Goal: Task Accomplishment & Management: Manage account settings

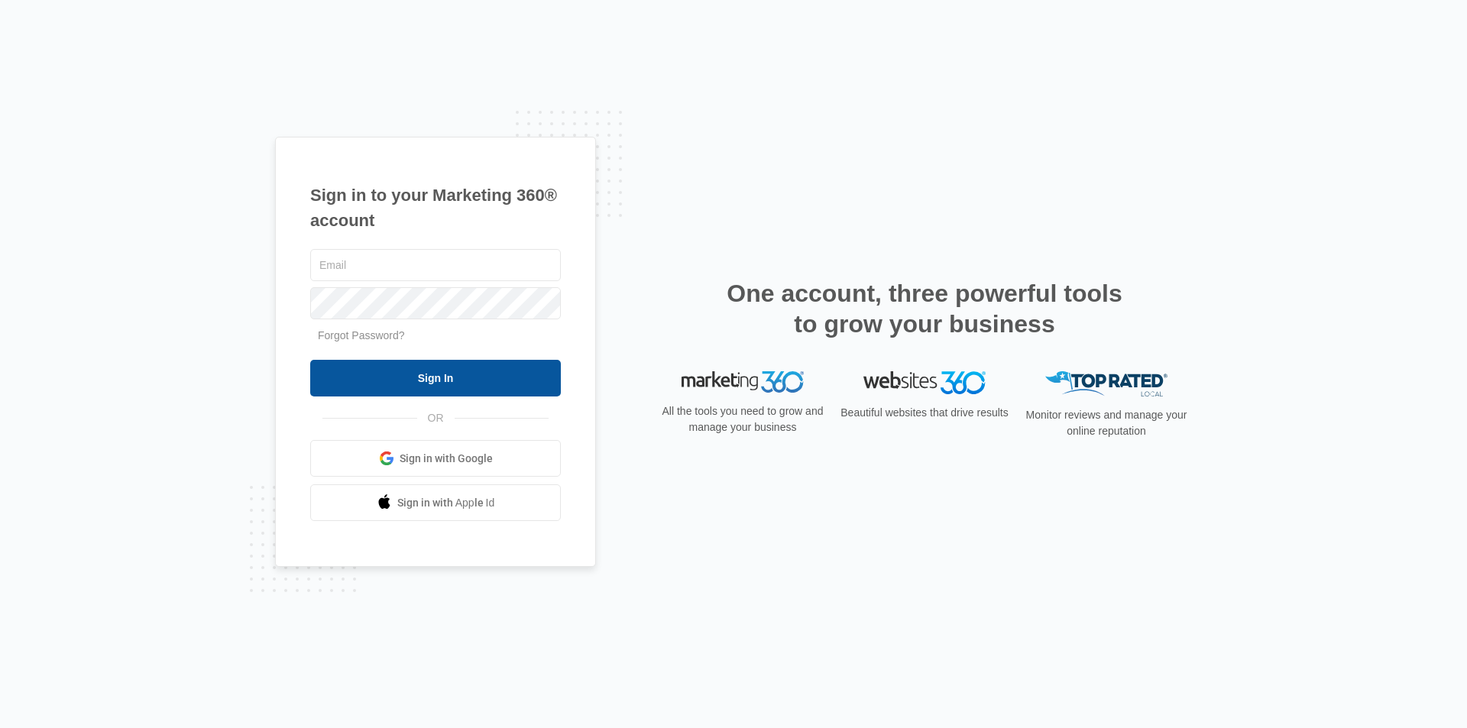
type input "luke.[PERSON_NAME]"
click at [507, 374] on input "Sign In" at bounding box center [435, 378] width 251 height 37
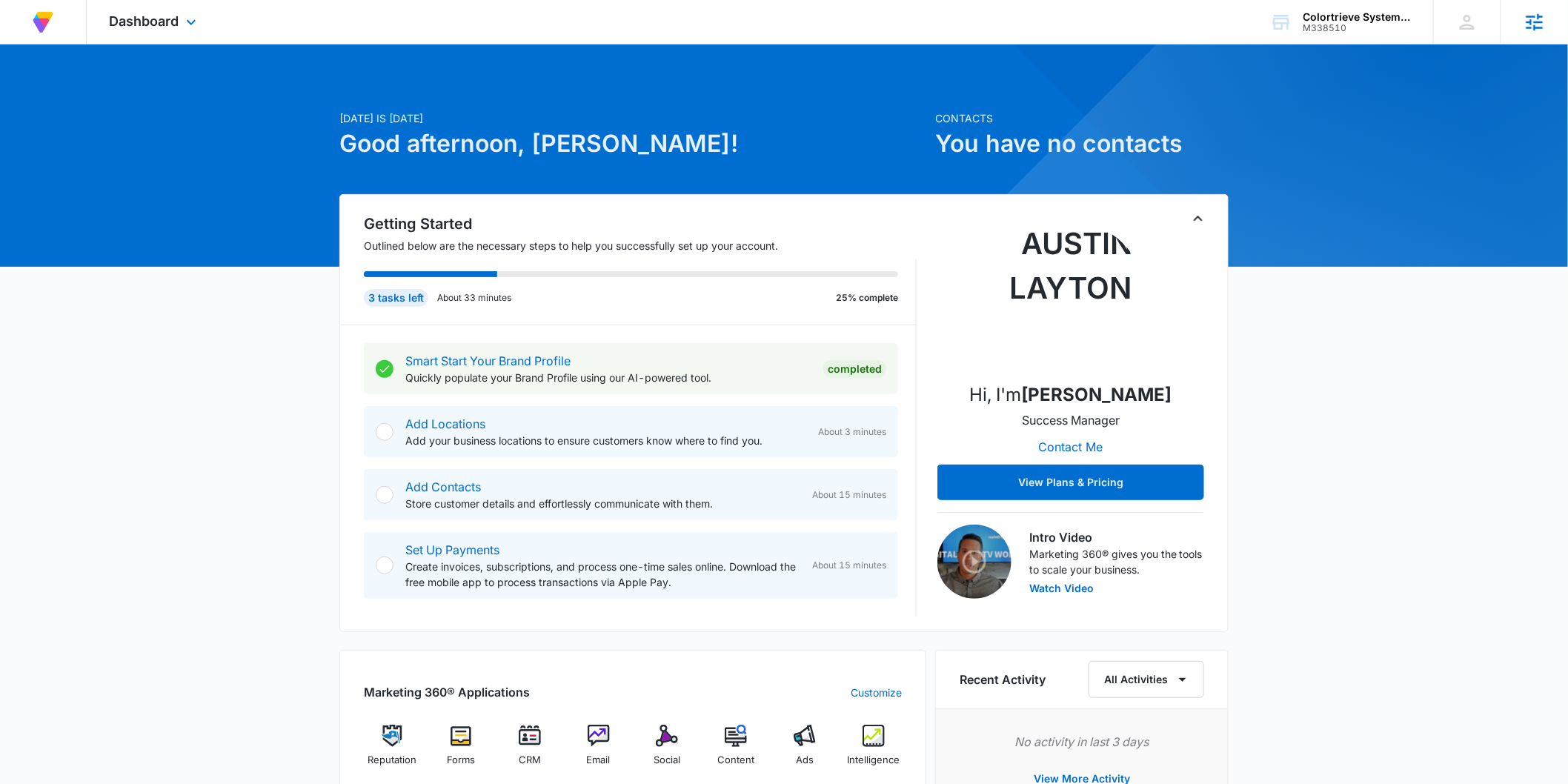
click at [1532, 20] on icon at bounding box center [1535, 22] width 17 height 17
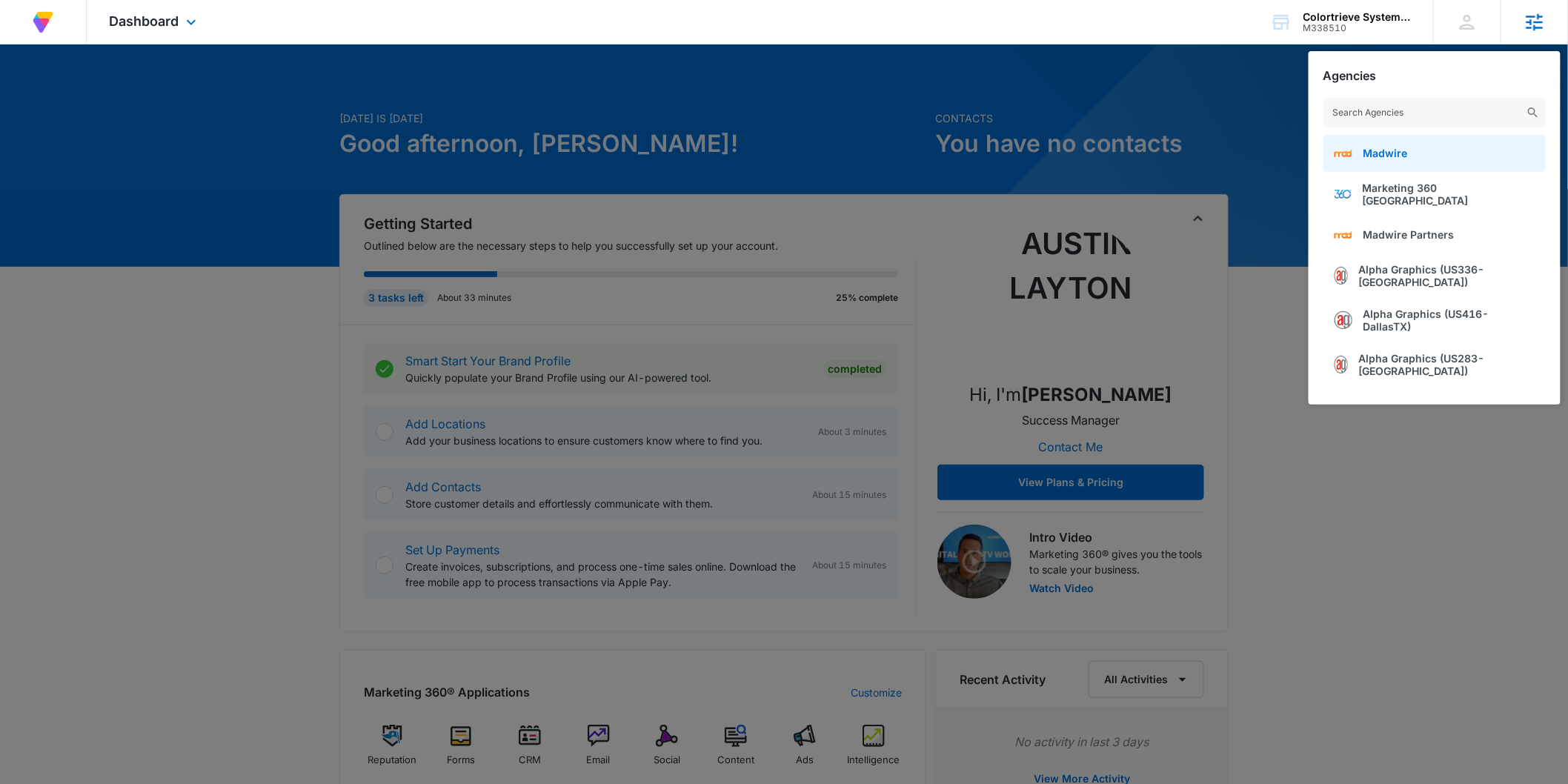
click at [1419, 150] on link "Madwire" at bounding box center [1434, 153] width 222 height 37
click at [1195, 101] on div at bounding box center [784, 392] width 1568 height 784
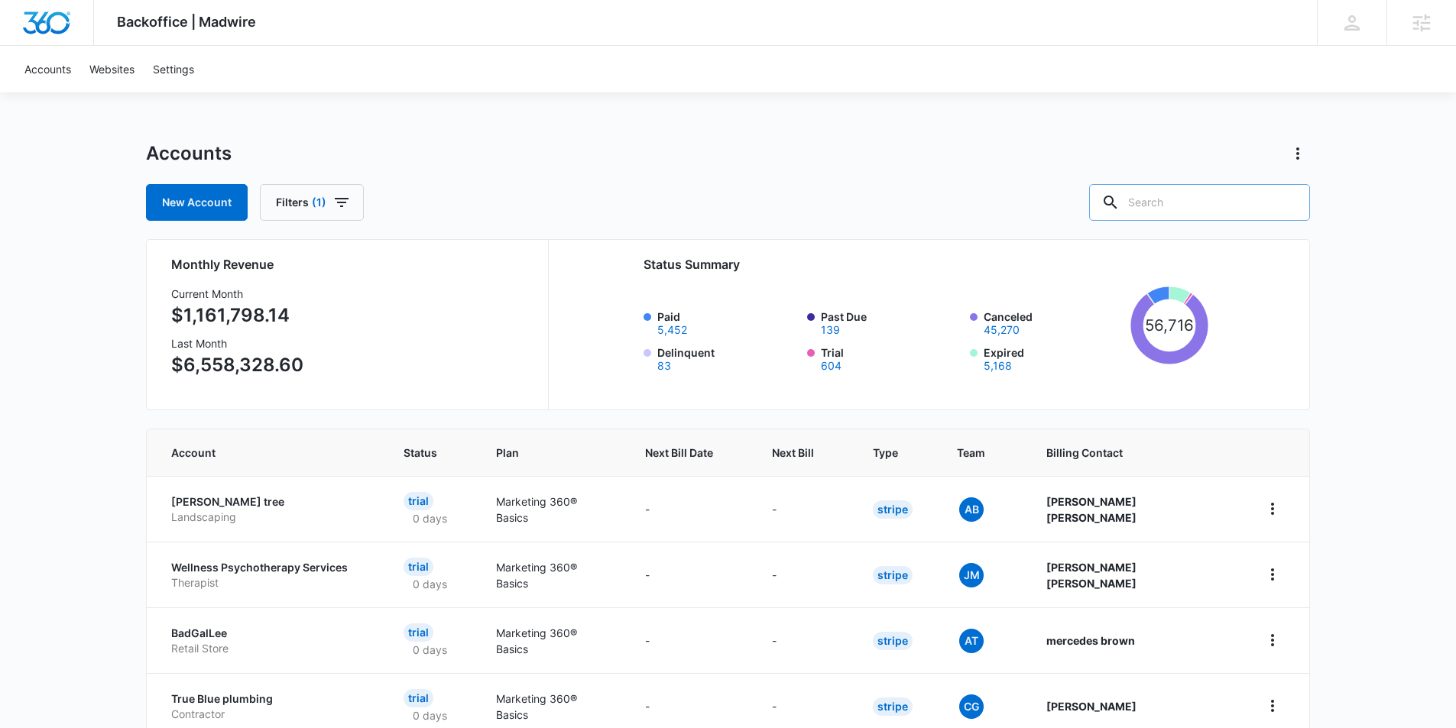
click at [1193, 199] on input "text" at bounding box center [1199, 202] width 221 height 37
type input "m"
click at [1331, 29] on div "Luke Barnes luke@madwire.com My Profile Notifications Support Logout Terms & Co…" at bounding box center [1352, 22] width 70 height 45
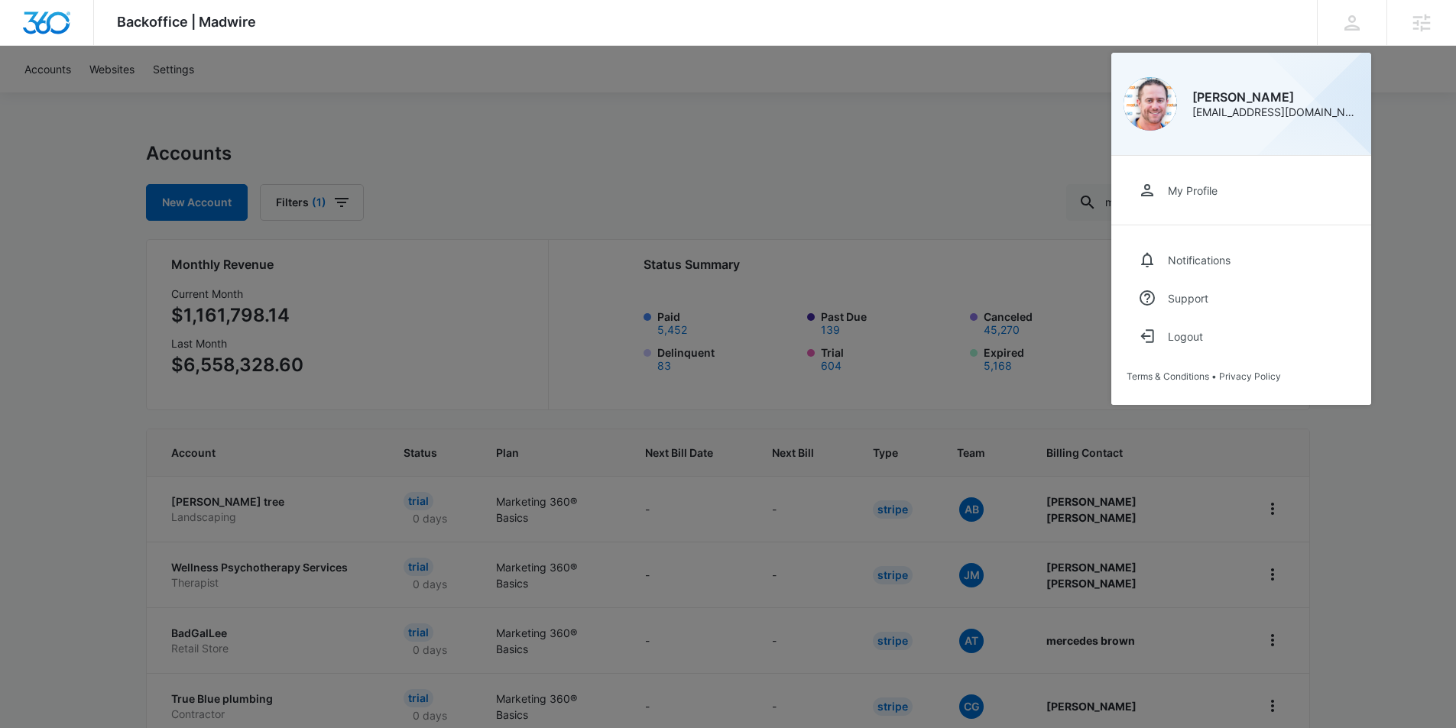
click at [778, 124] on div at bounding box center [728, 364] width 1456 height 728
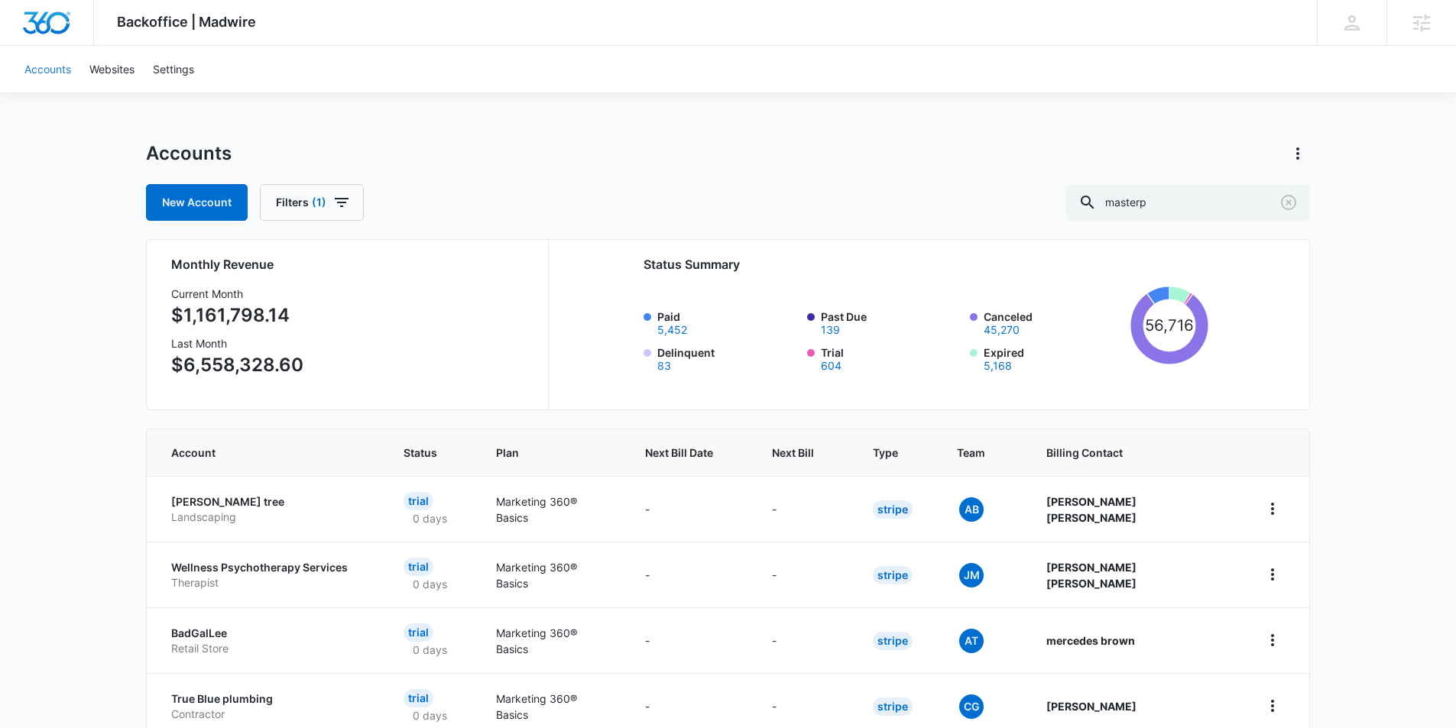
click at [40, 73] on link "Accounts" at bounding box center [47, 69] width 65 height 47
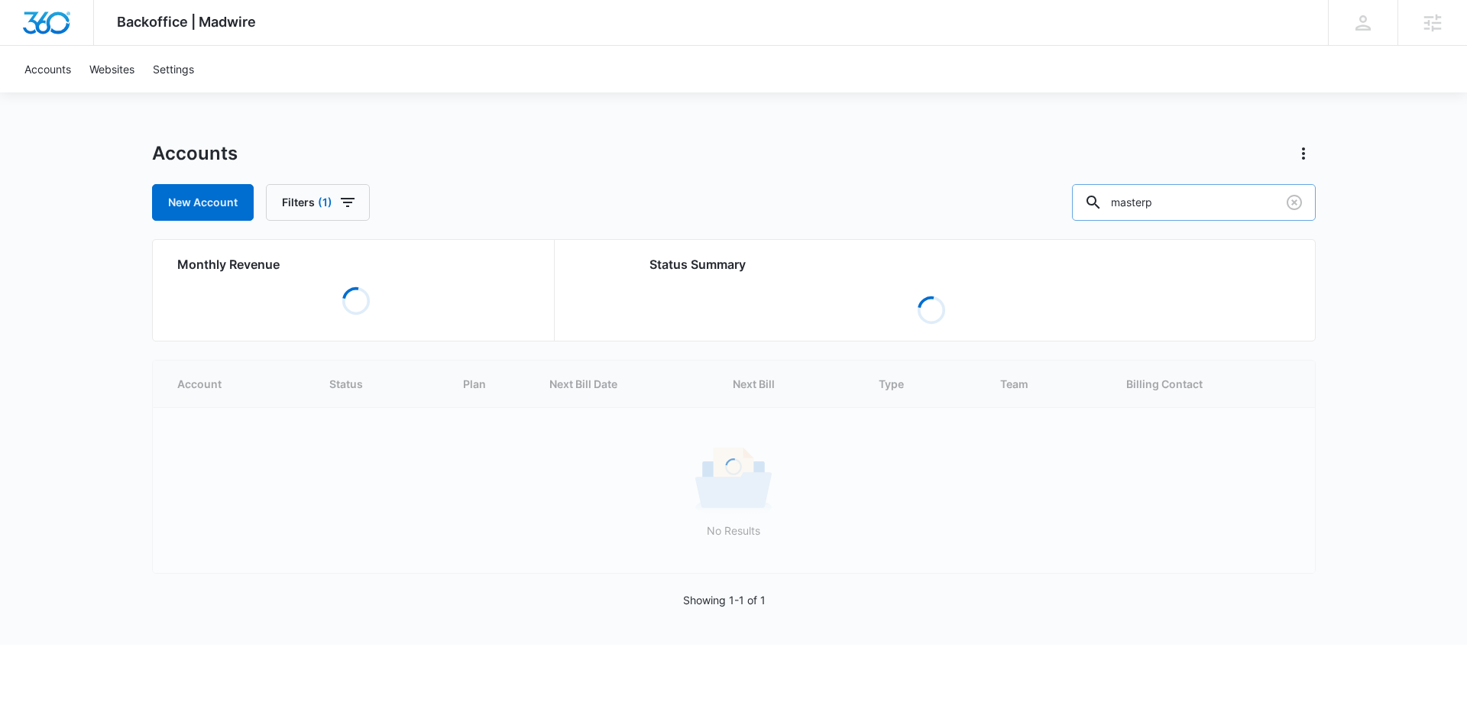
click at [1173, 199] on input "masterp" at bounding box center [1194, 202] width 244 height 37
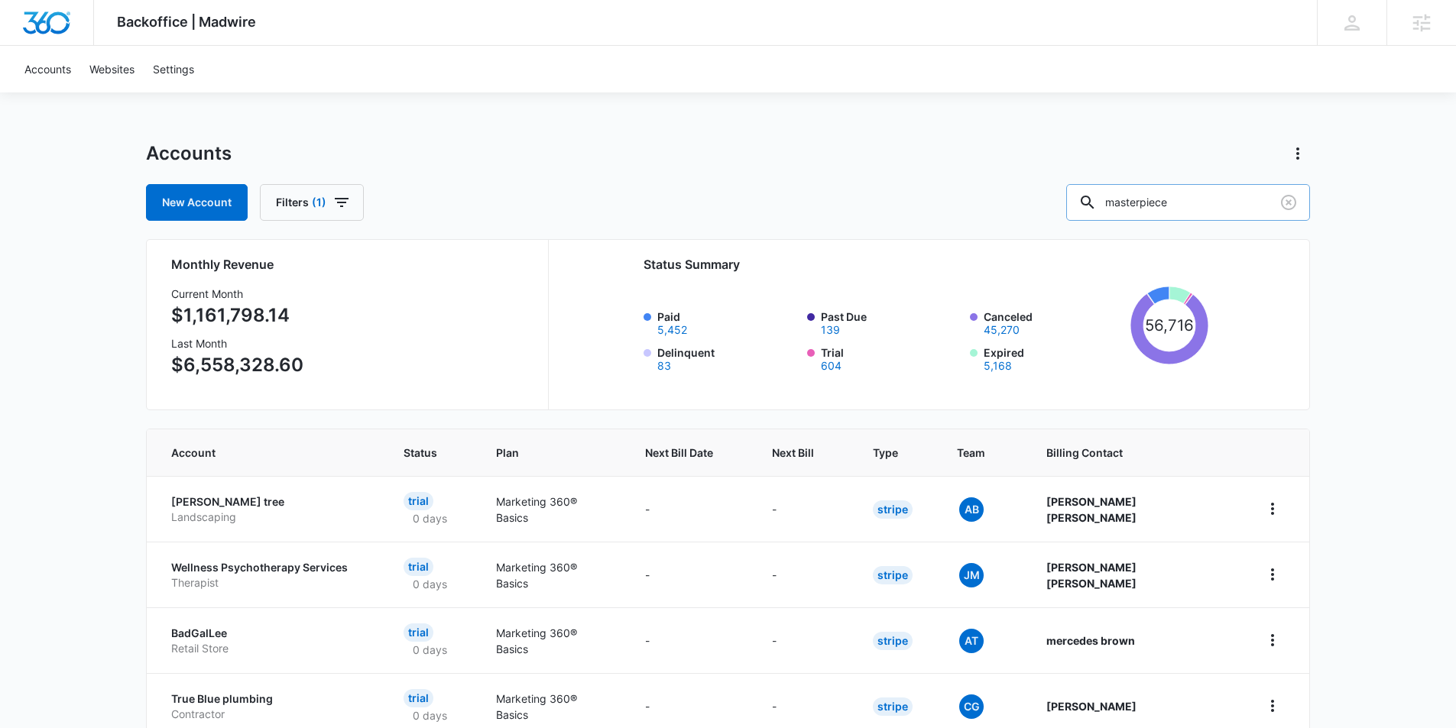
click at [1201, 210] on input "masterpiece" at bounding box center [1188, 202] width 244 height 37
type input "masterpiece"
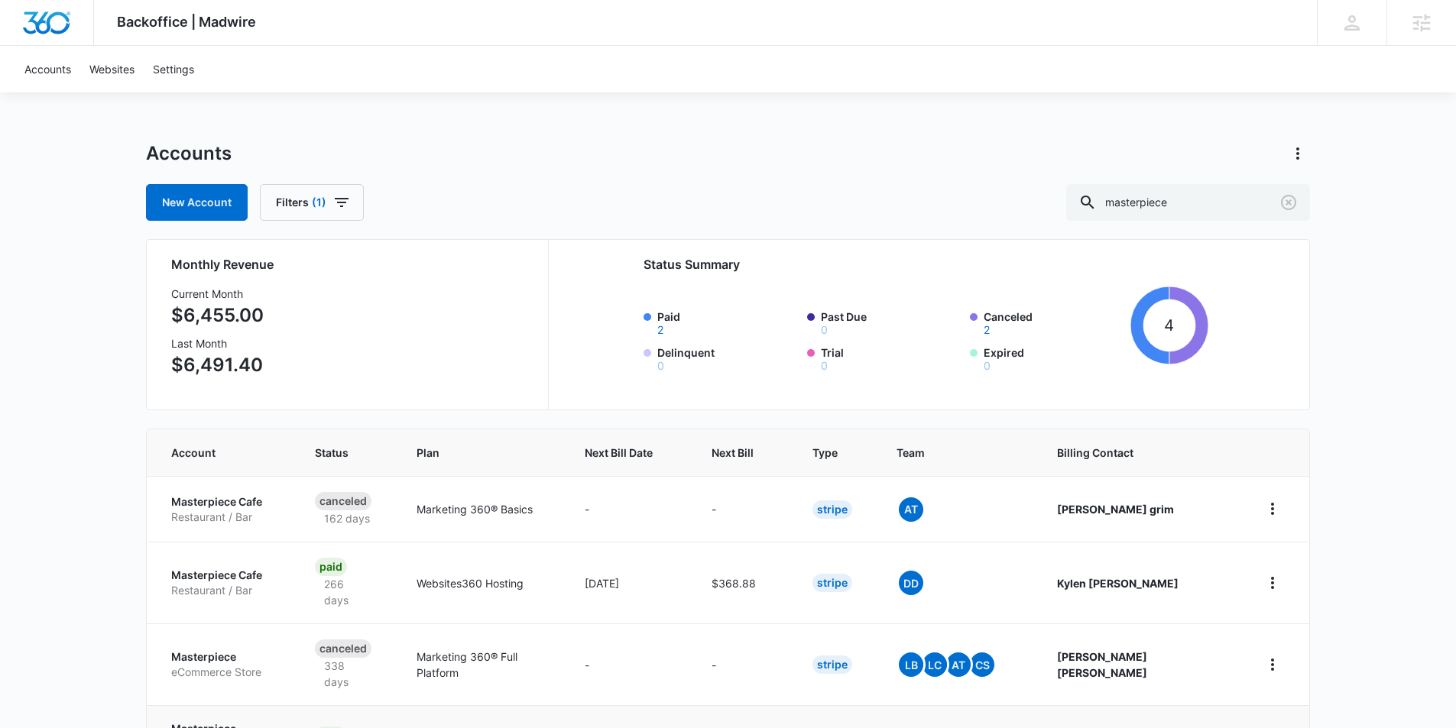
click at [186, 721] on p "Masterpiece Lighting" at bounding box center [224, 736] width 107 height 30
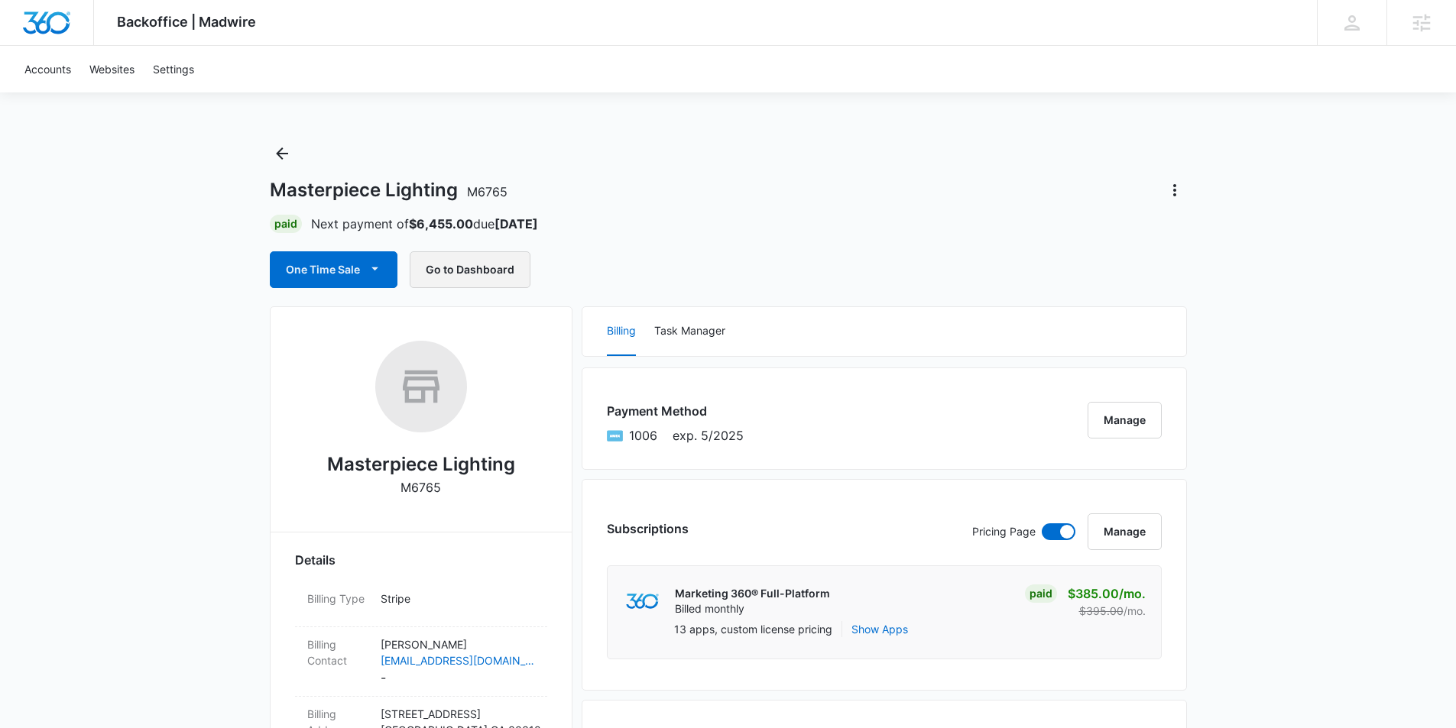
click at [467, 266] on button "Go to Dashboard" at bounding box center [470, 269] width 121 height 37
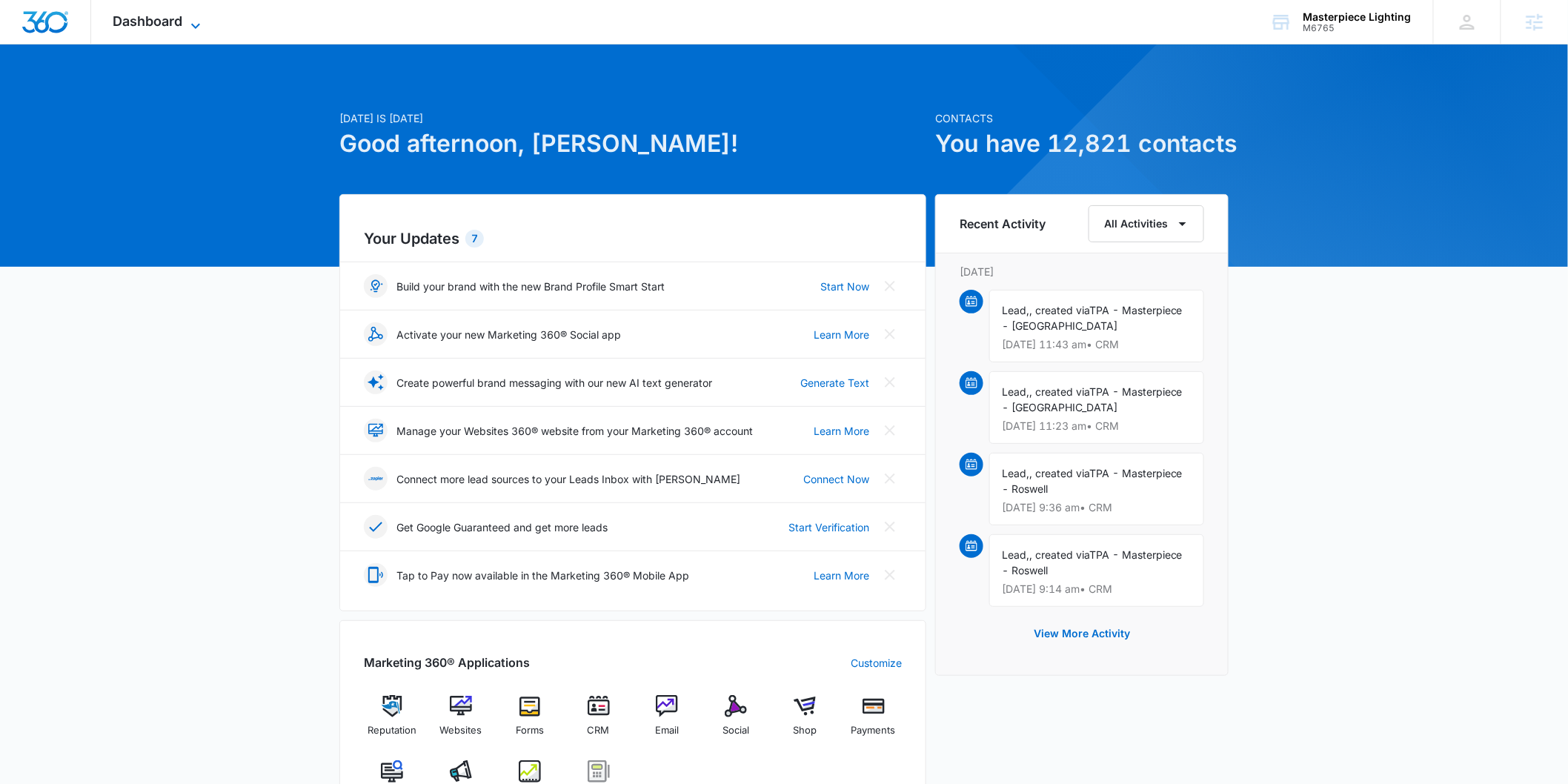
click at [190, 27] on icon at bounding box center [196, 26] width 17 height 17
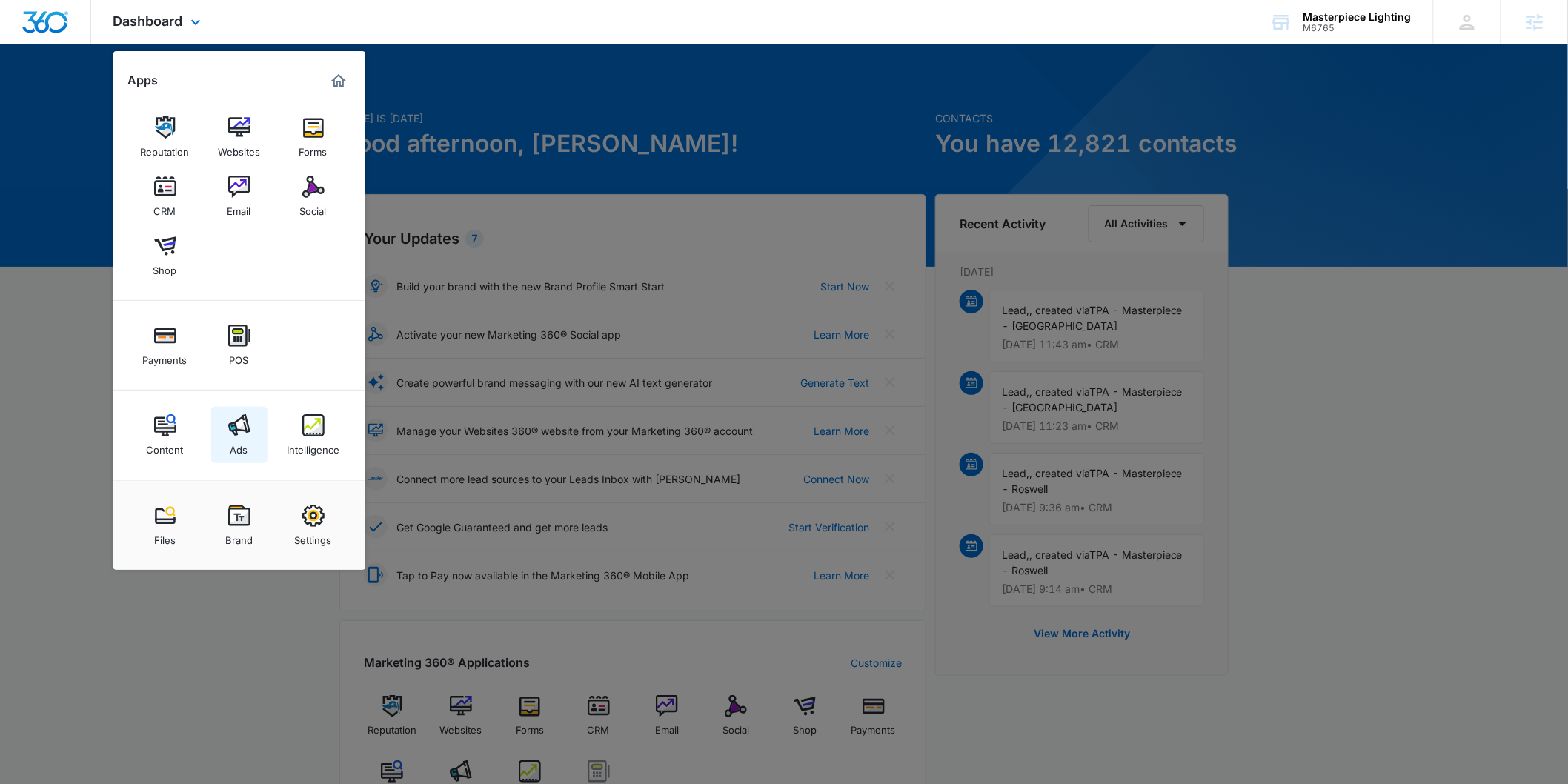
click at [240, 428] on img at bounding box center [239, 424] width 22 height 22
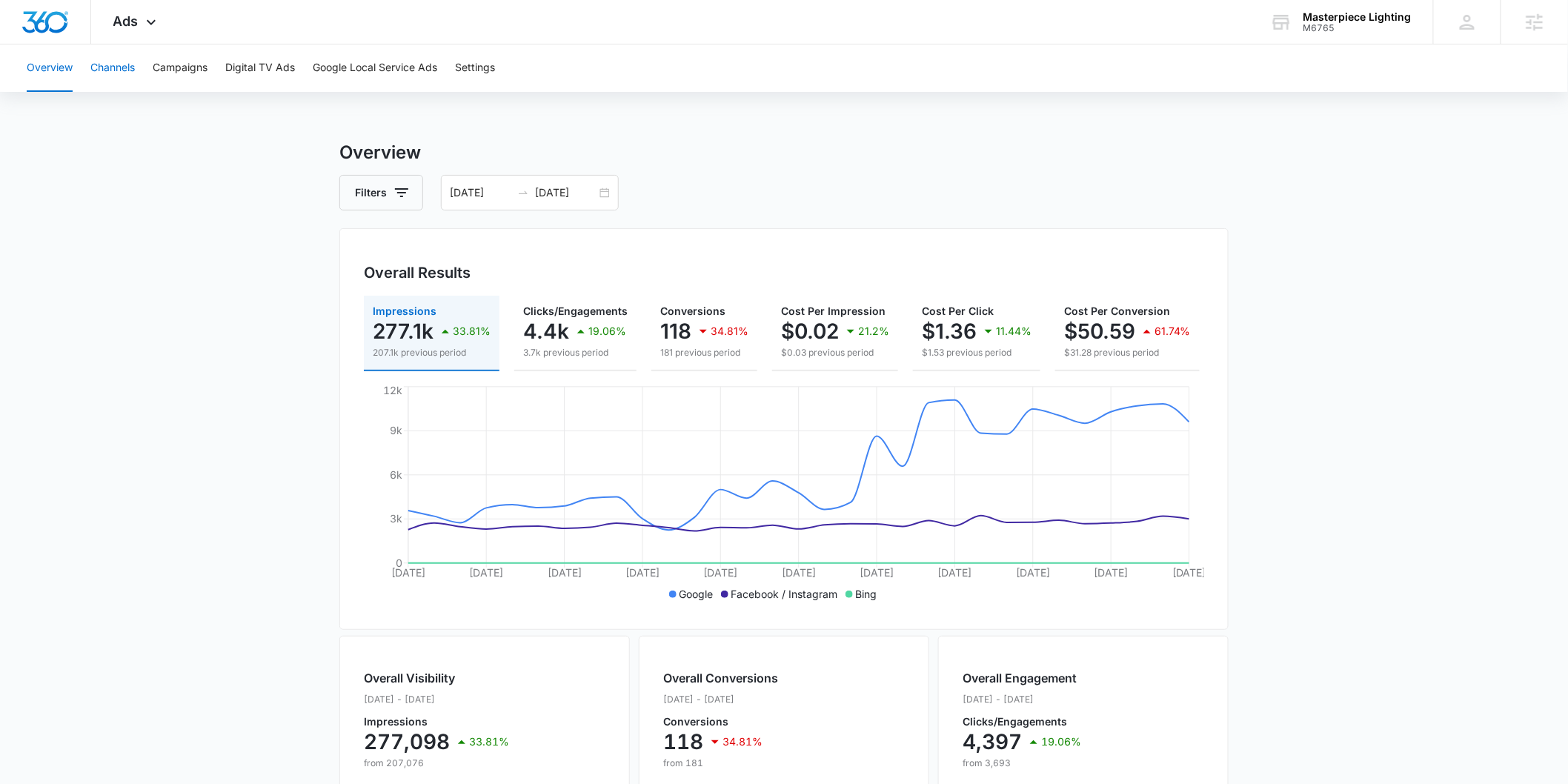
click at [123, 71] on button "Channels" at bounding box center [112, 68] width 45 height 47
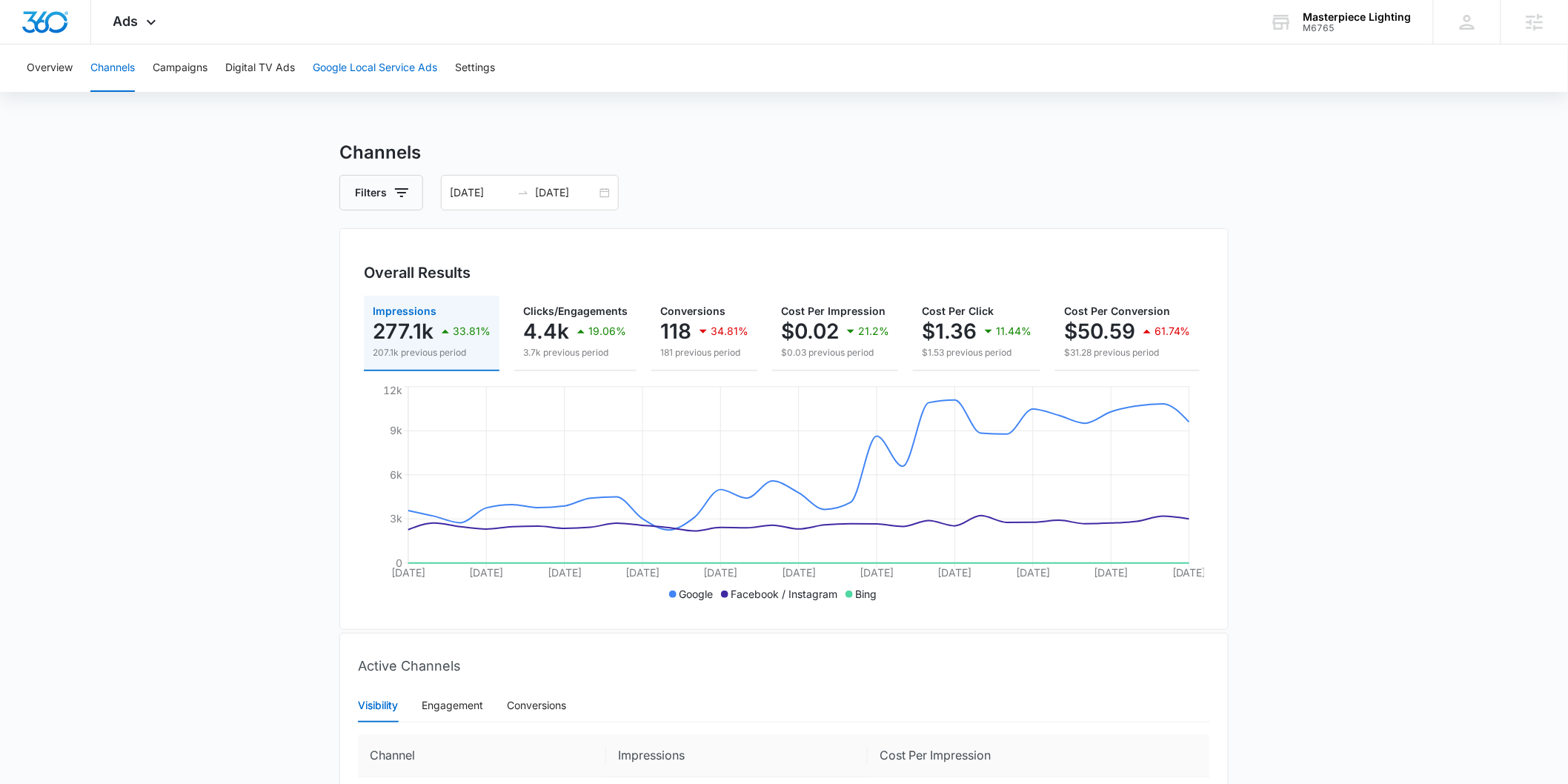
click at [367, 77] on button "Google Local Service Ads" at bounding box center [375, 68] width 124 height 47
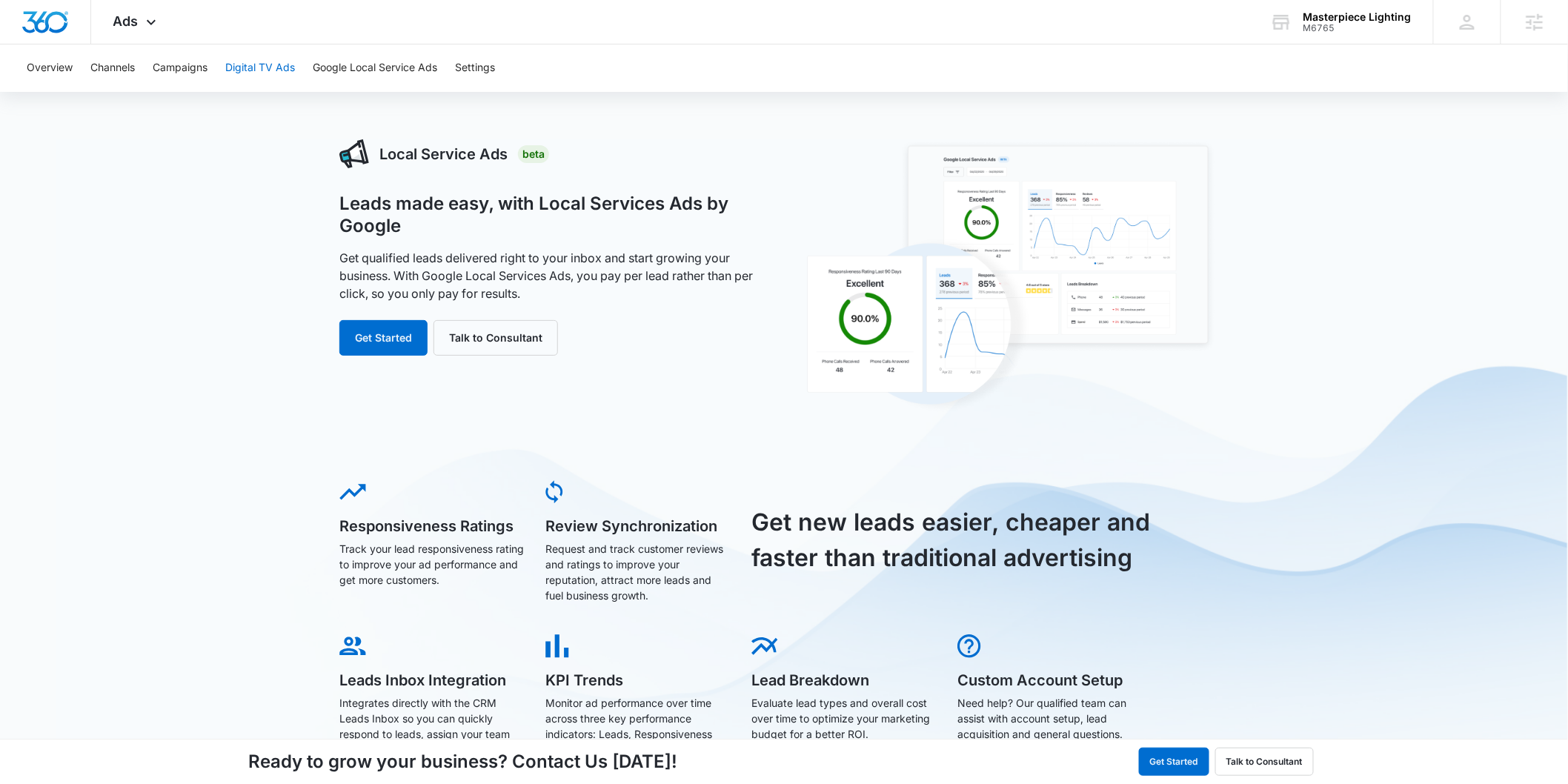
click at [272, 68] on button "Digital TV Ads" at bounding box center [260, 68] width 70 height 47
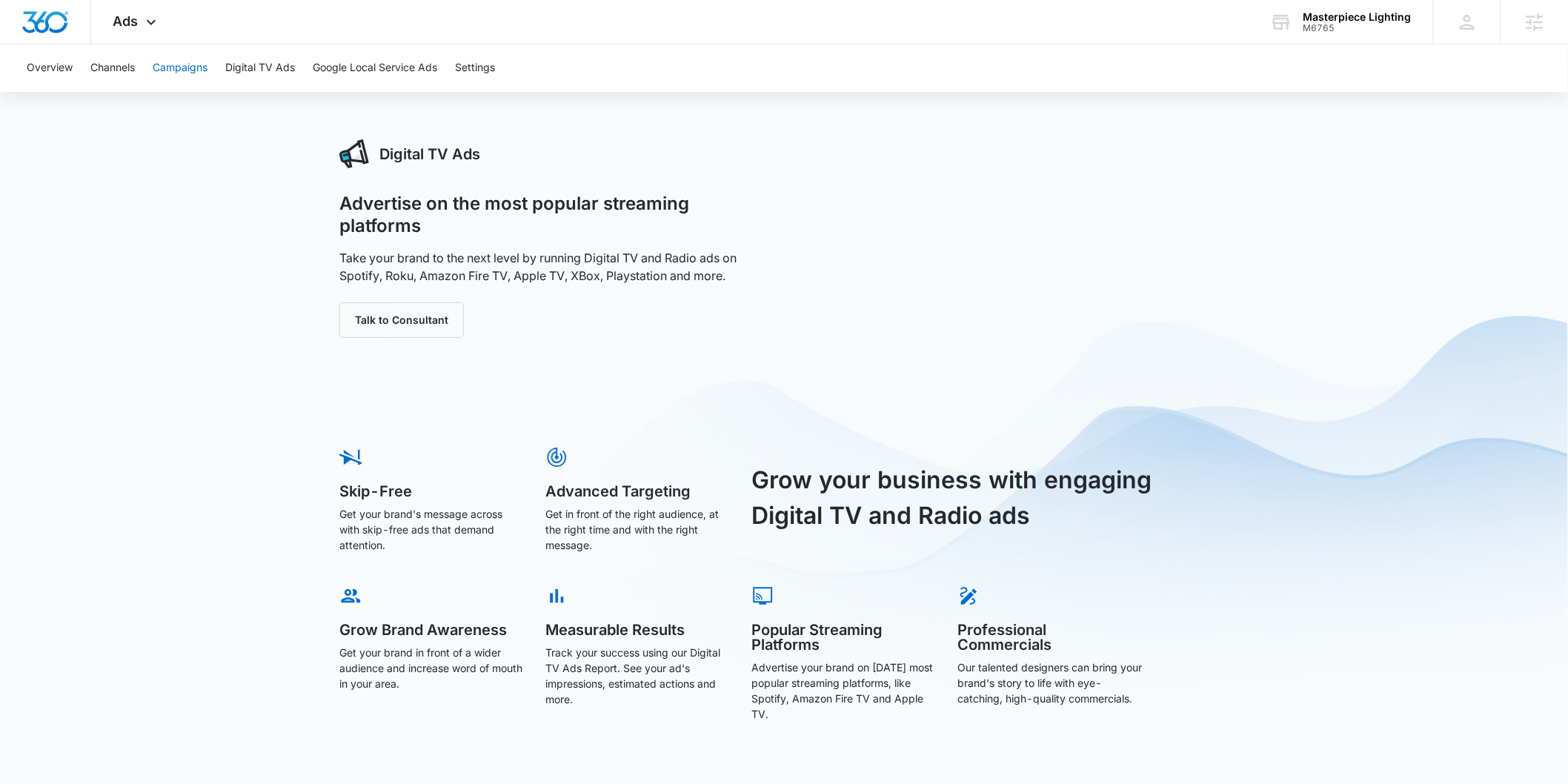
click at [188, 67] on button "Campaigns" at bounding box center [179, 68] width 55 height 47
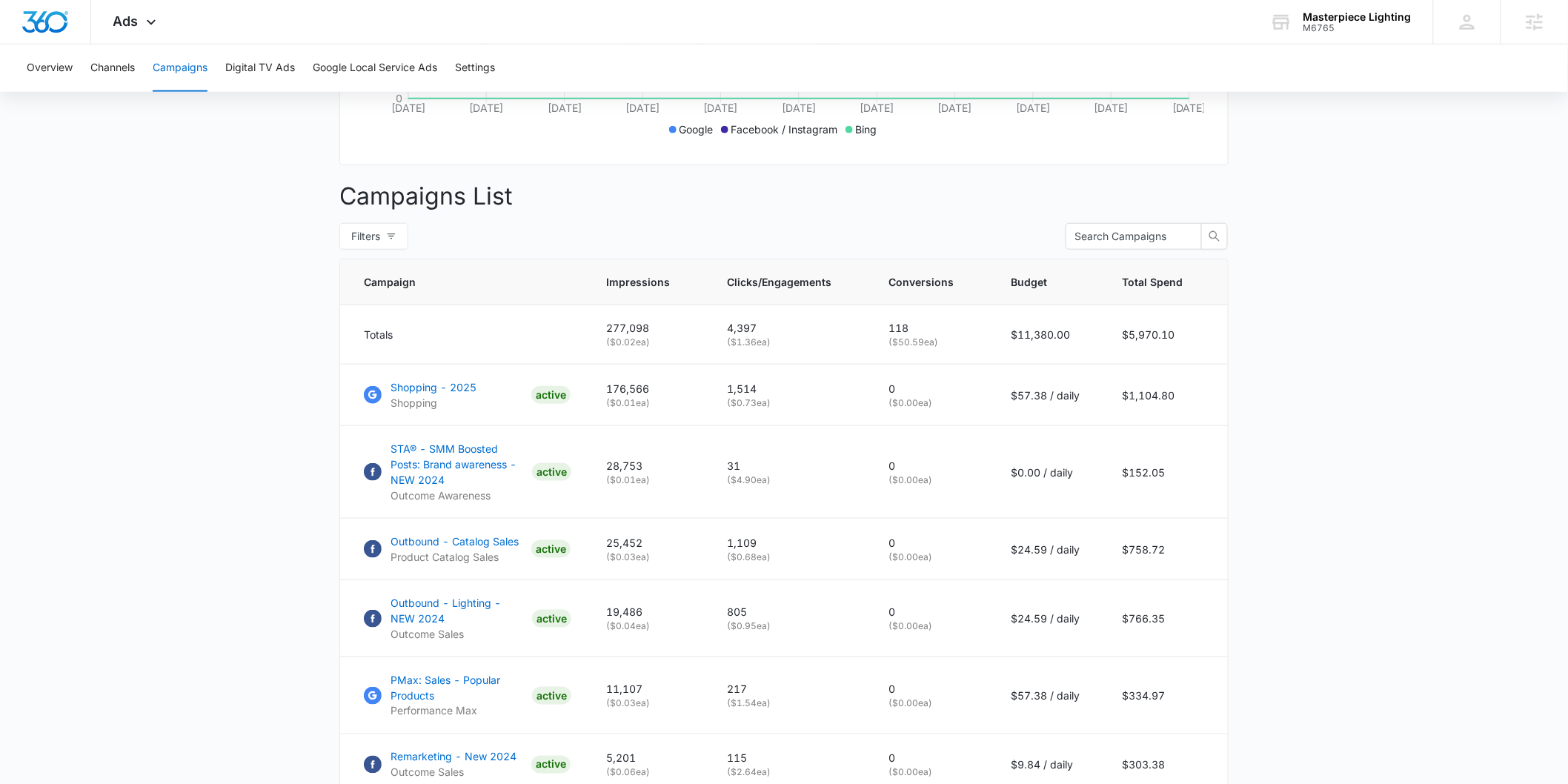
scroll to position [493, 0]
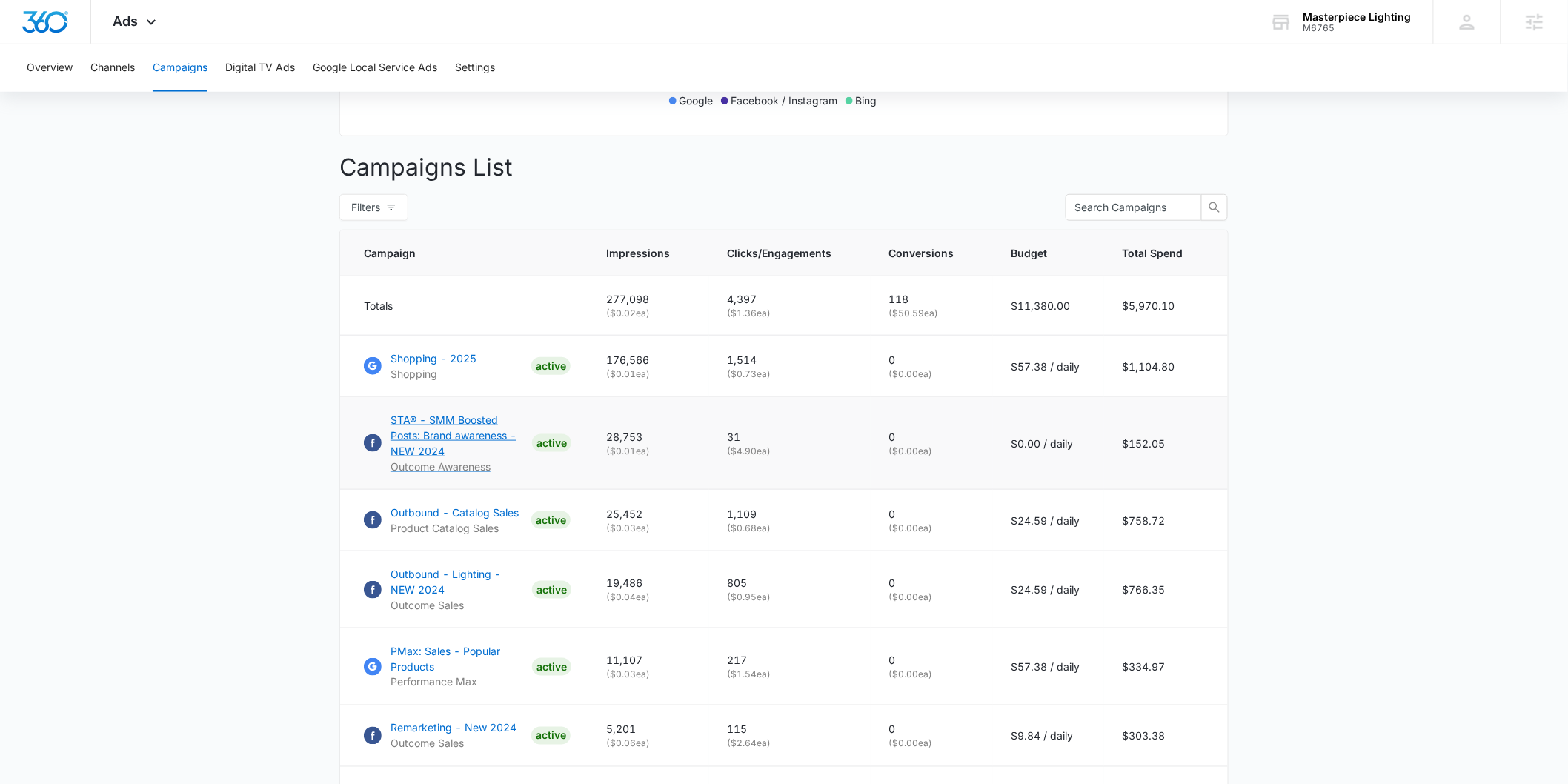
click at [421, 442] on p "STA® - SMM Boosted Posts: Brand awareness - NEW 2024" at bounding box center [459, 435] width 136 height 47
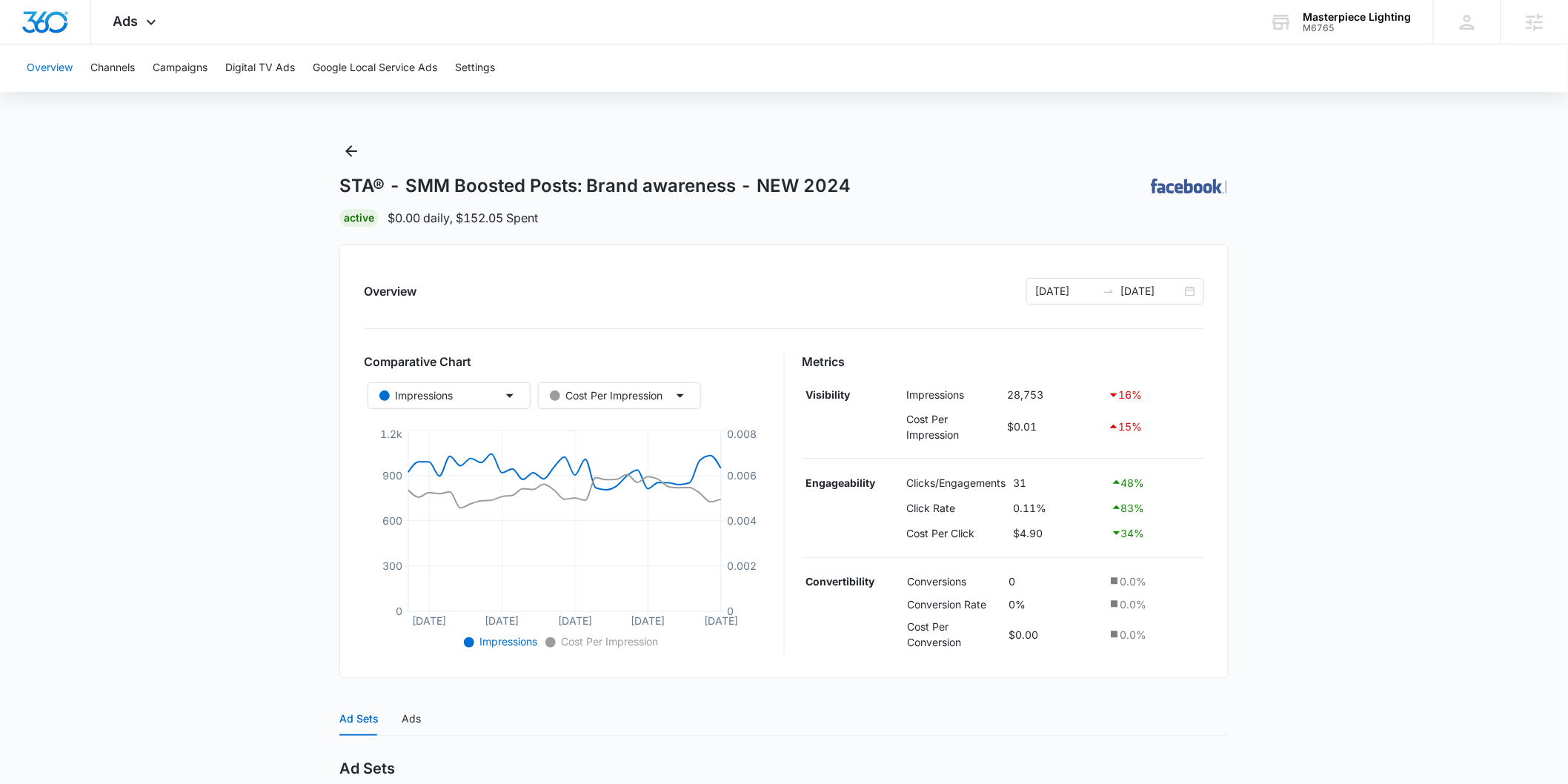
click at [61, 68] on button "Overview" at bounding box center [49, 68] width 46 height 47
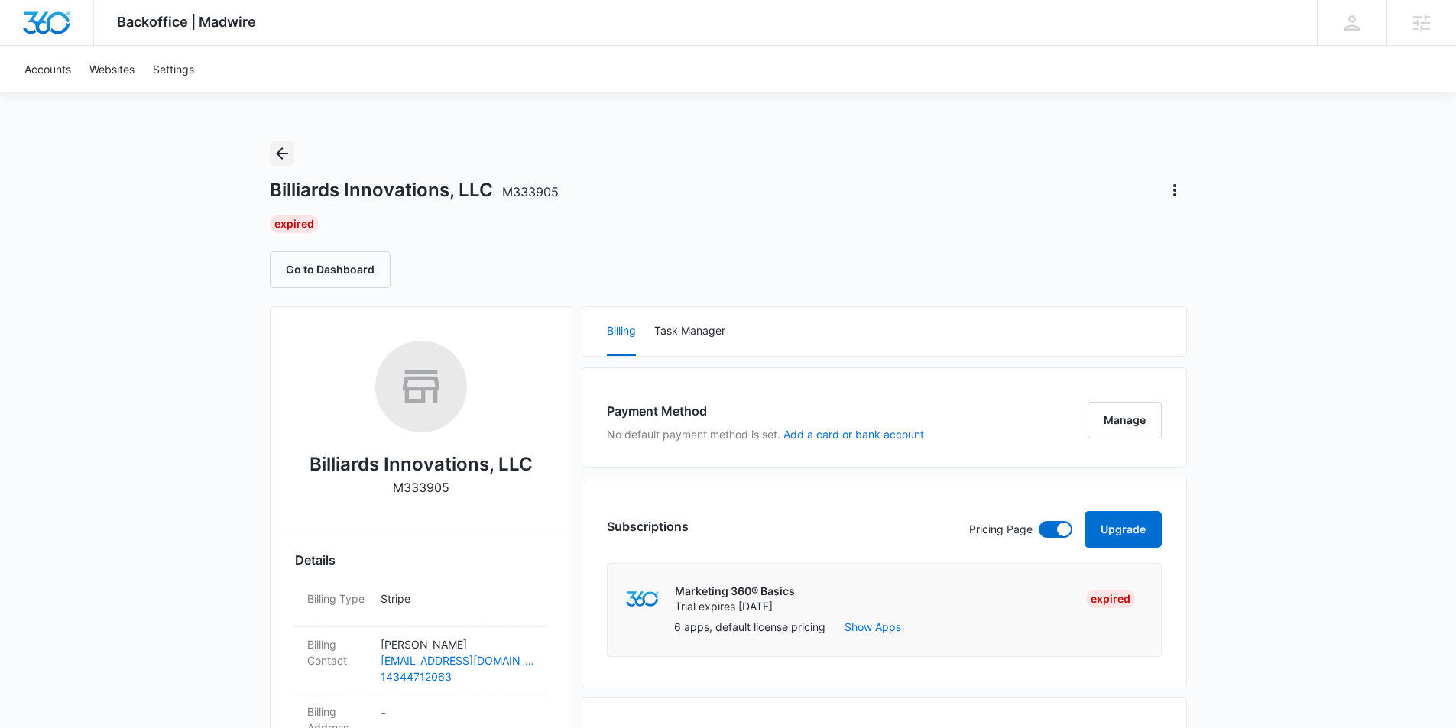
click at [280, 152] on icon "Back" at bounding box center [282, 153] width 18 height 18
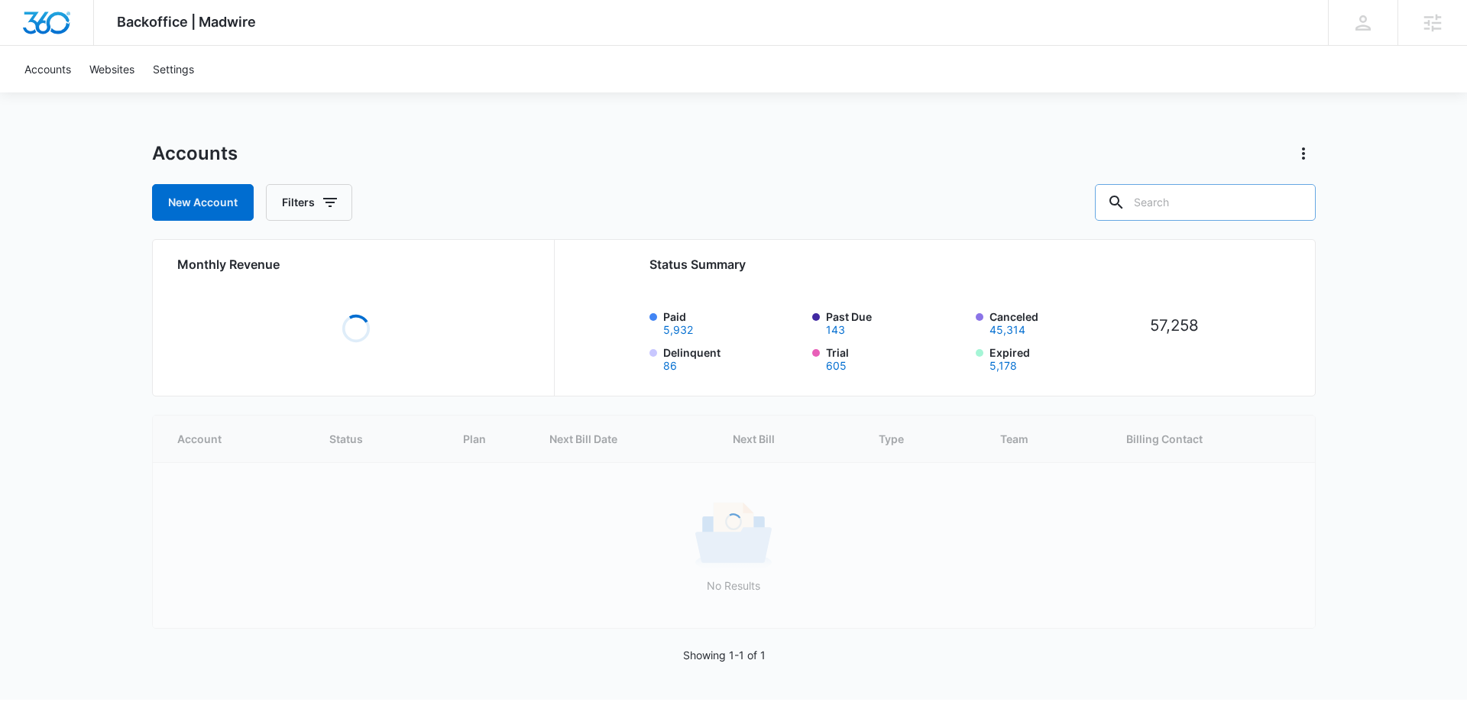
click at [1156, 202] on input "text" at bounding box center [1205, 202] width 221 height 37
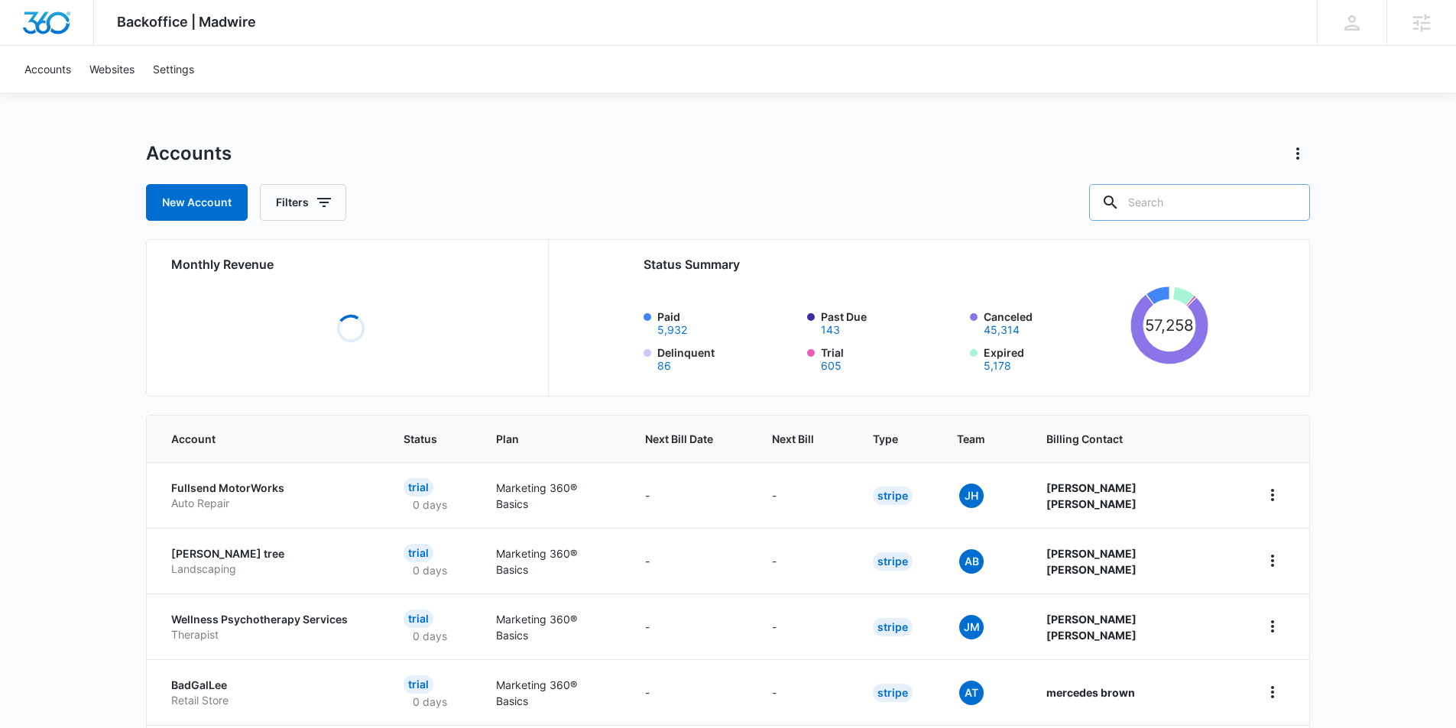
type input "a"
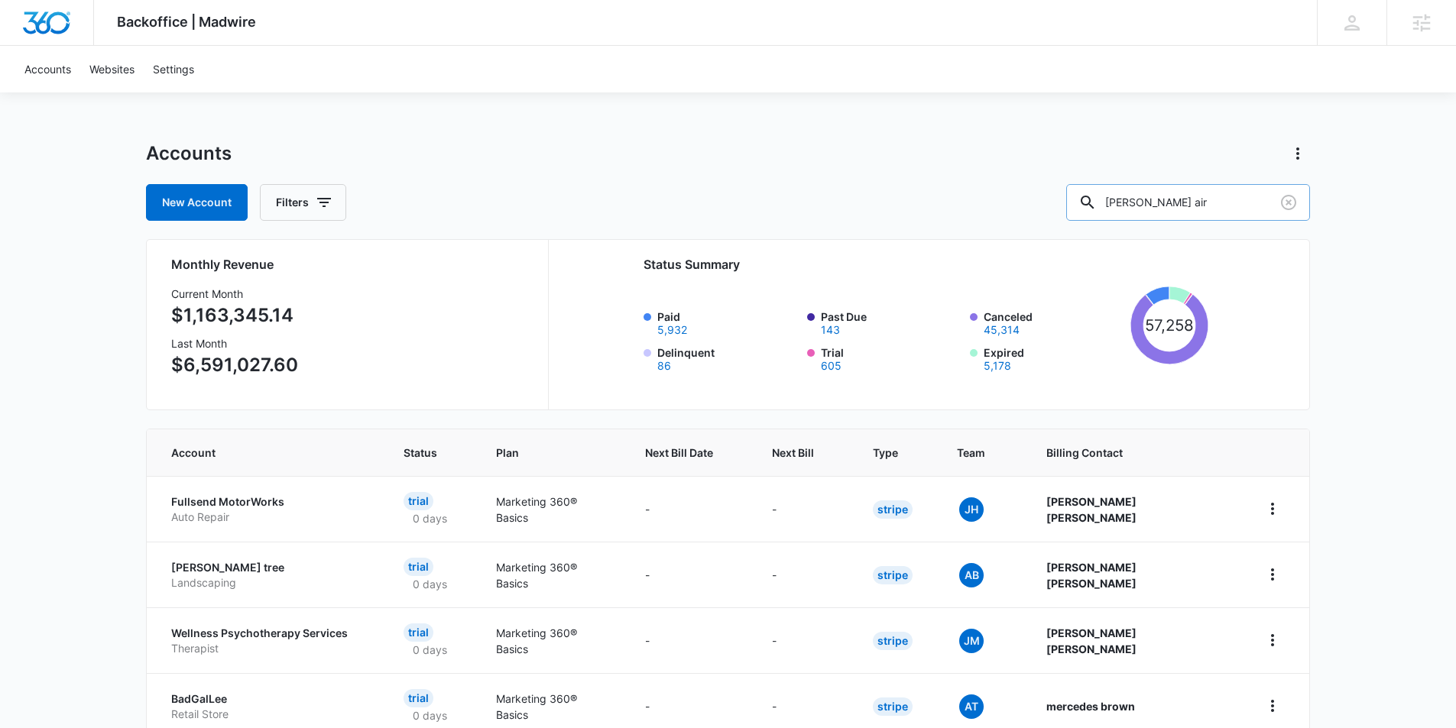
type input "[PERSON_NAME] air"
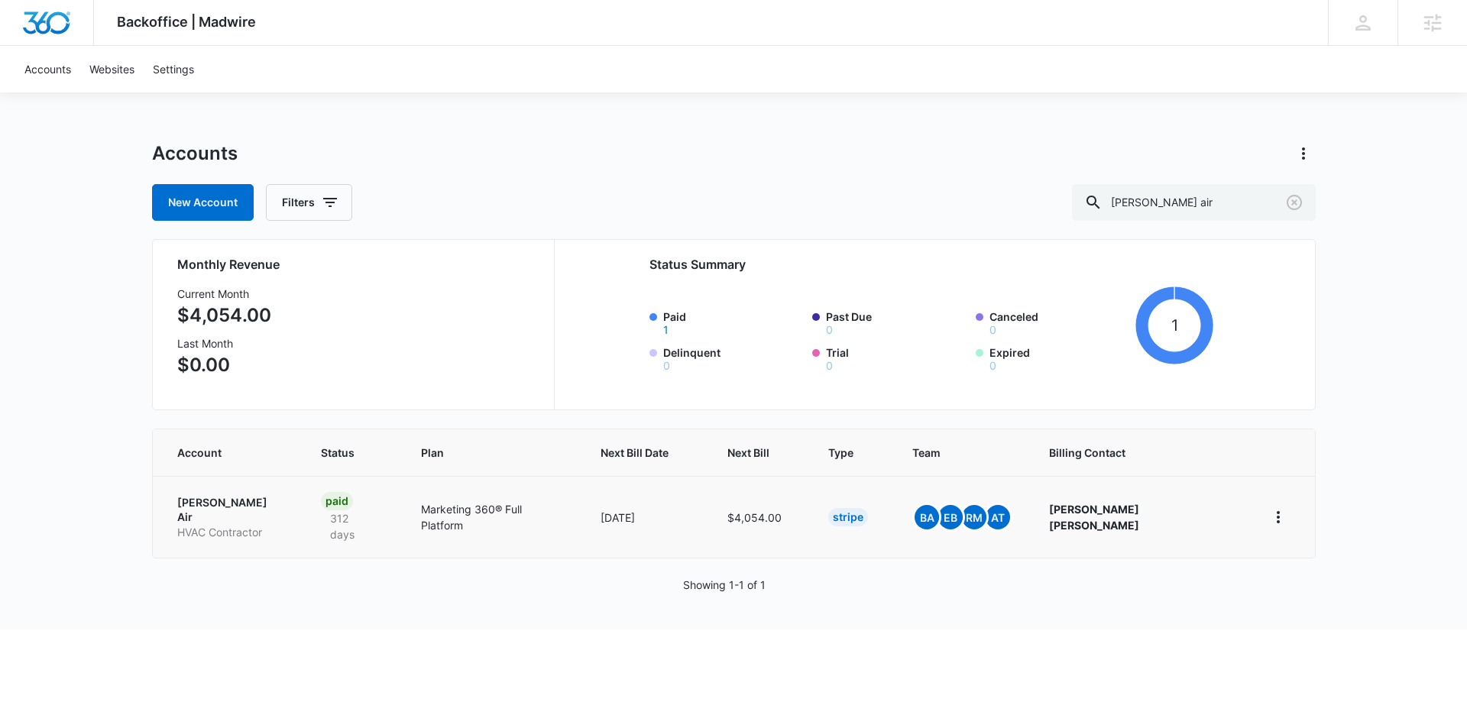
click at [201, 498] on p "[PERSON_NAME] Air" at bounding box center [230, 510] width 107 height 30
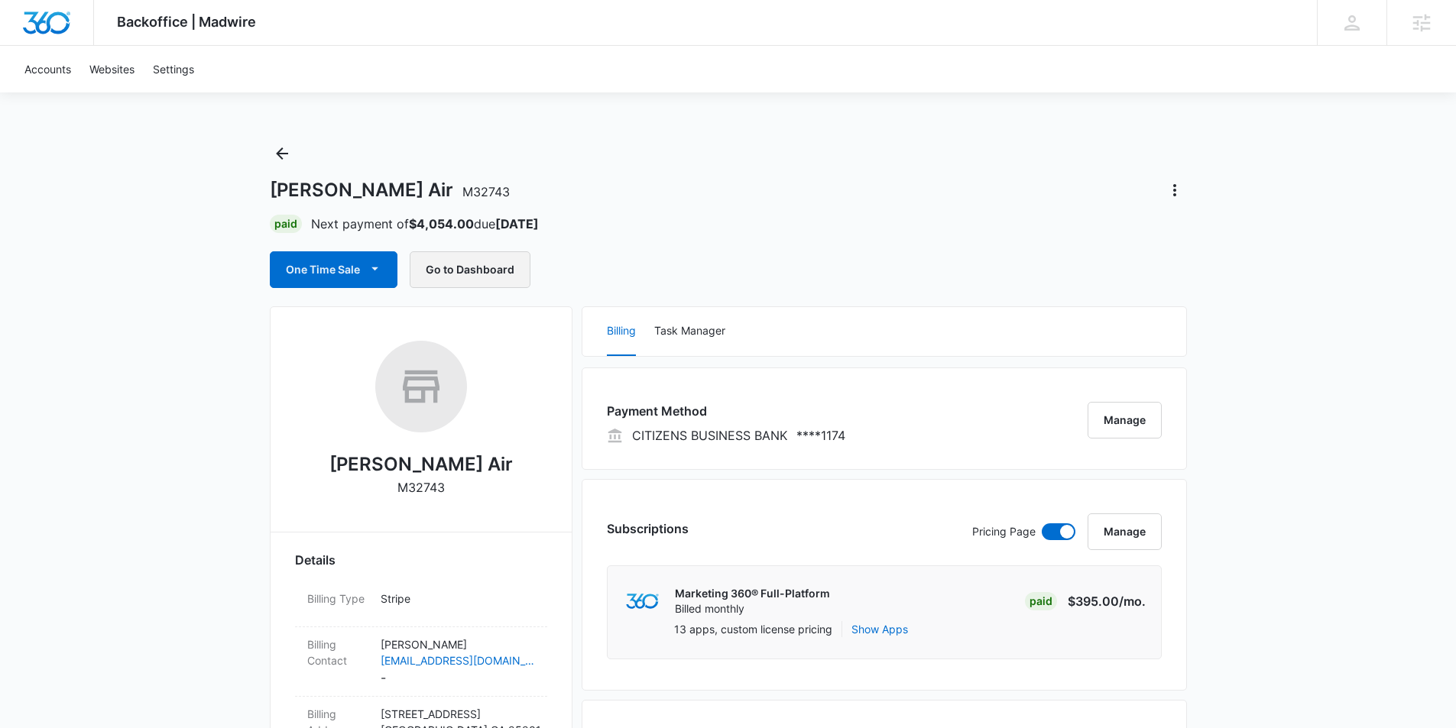
click at [468, 275] on button "Go to Dashboard" at bounding box center [470, 269] width 121 height 37
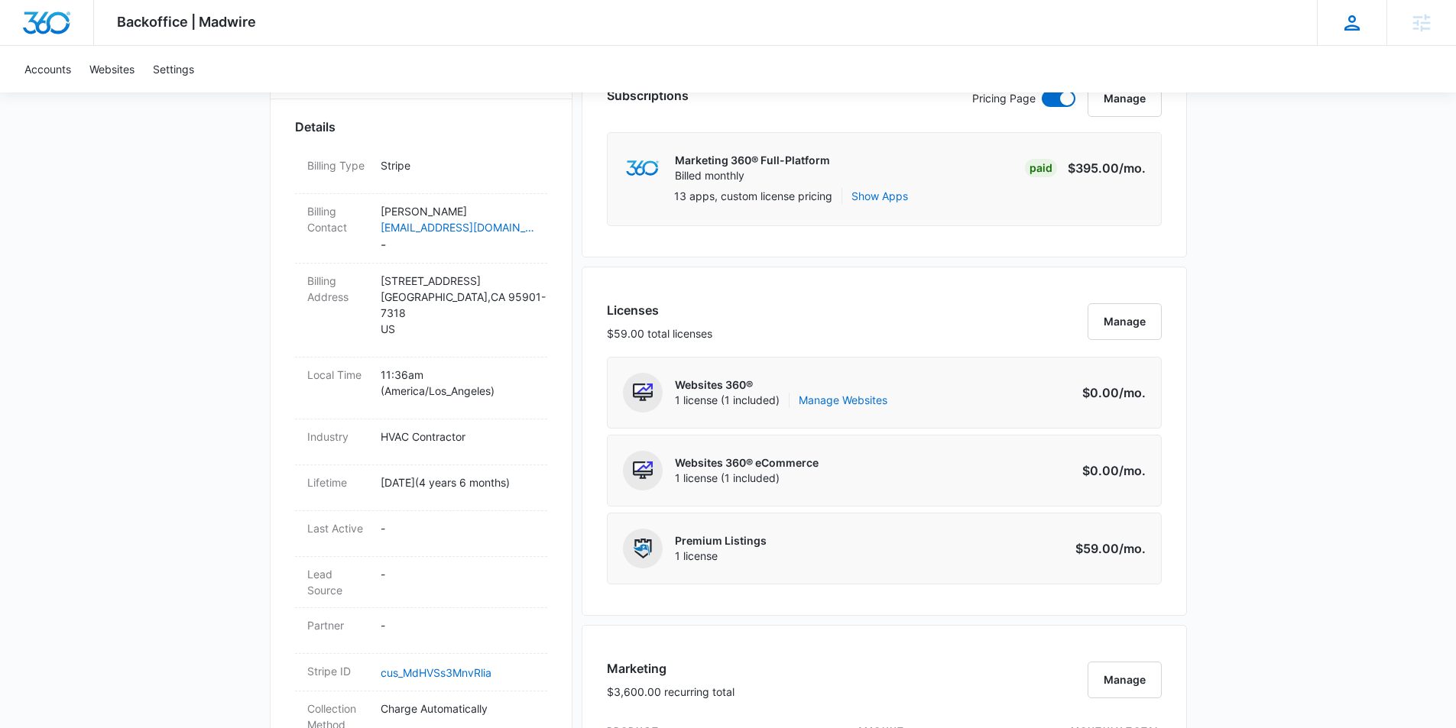
scroll to position [382, 0]
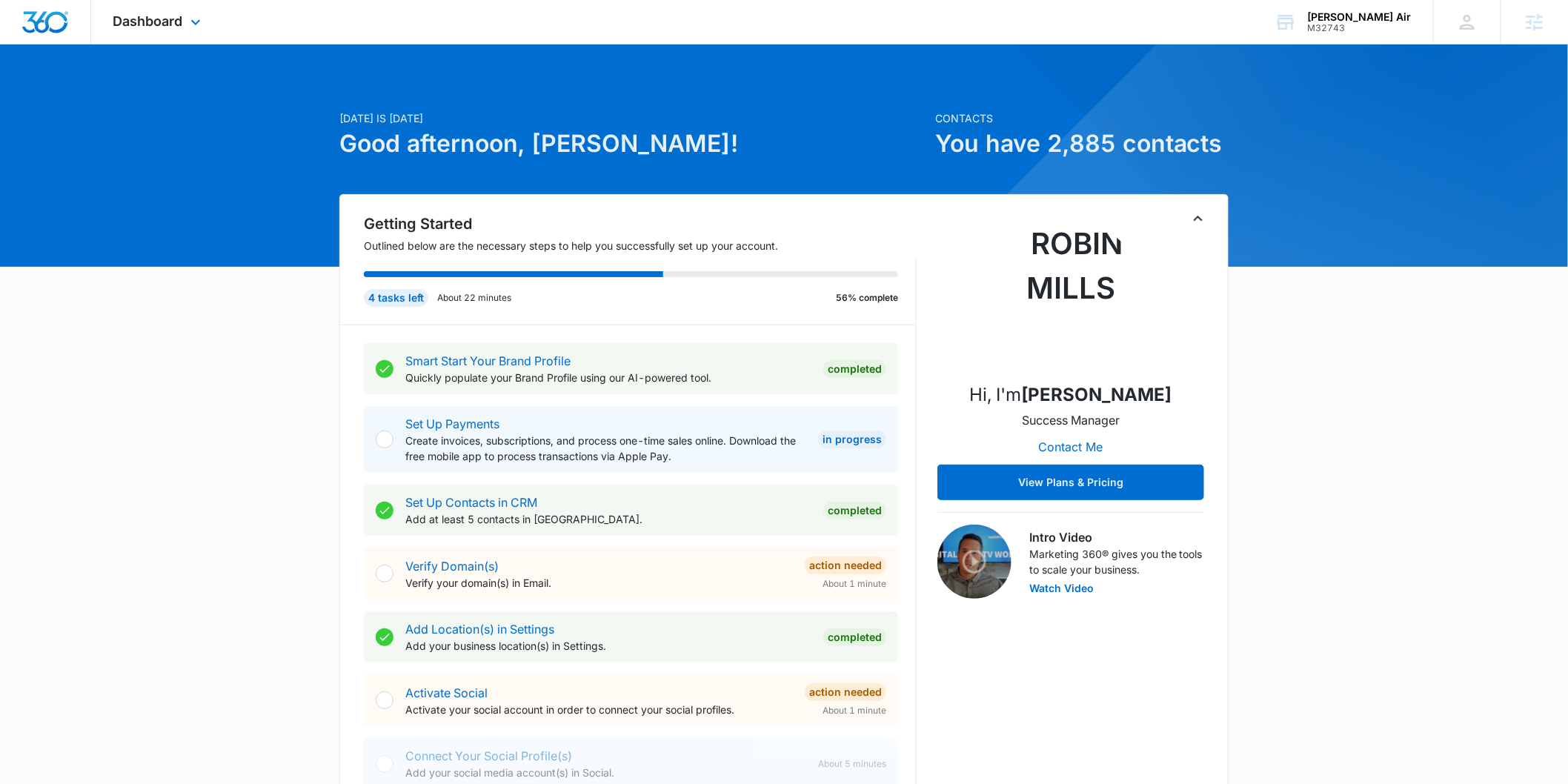
click at [157, 33] on div "Dashboard Apps Reputation Websites Forms CRM Email Social Payments POS Content …" at bounding box center [159, 21] width 136 height 44
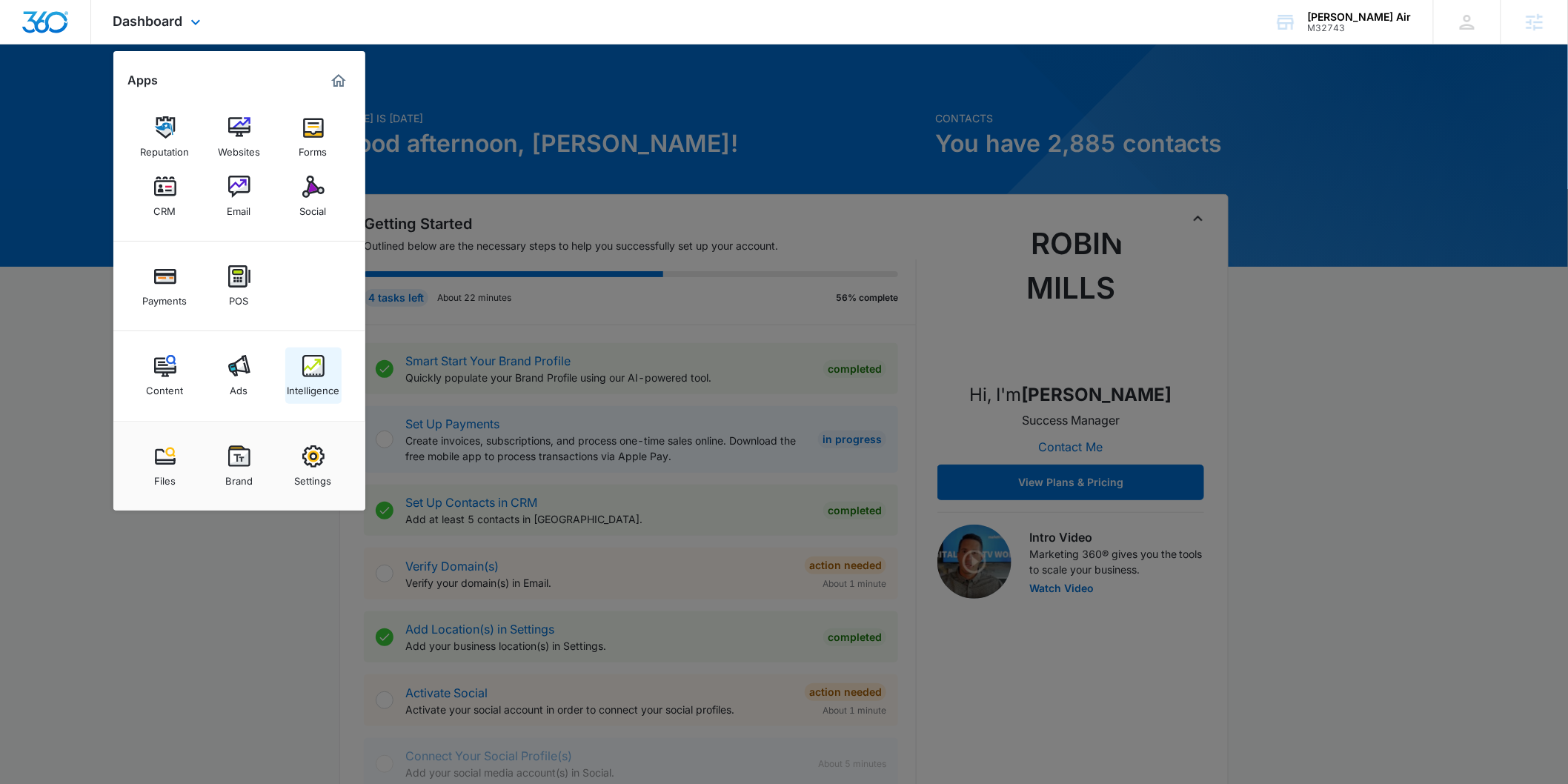
click at [303, 376] on img at bounding box center [313, 365] width 22 height 22
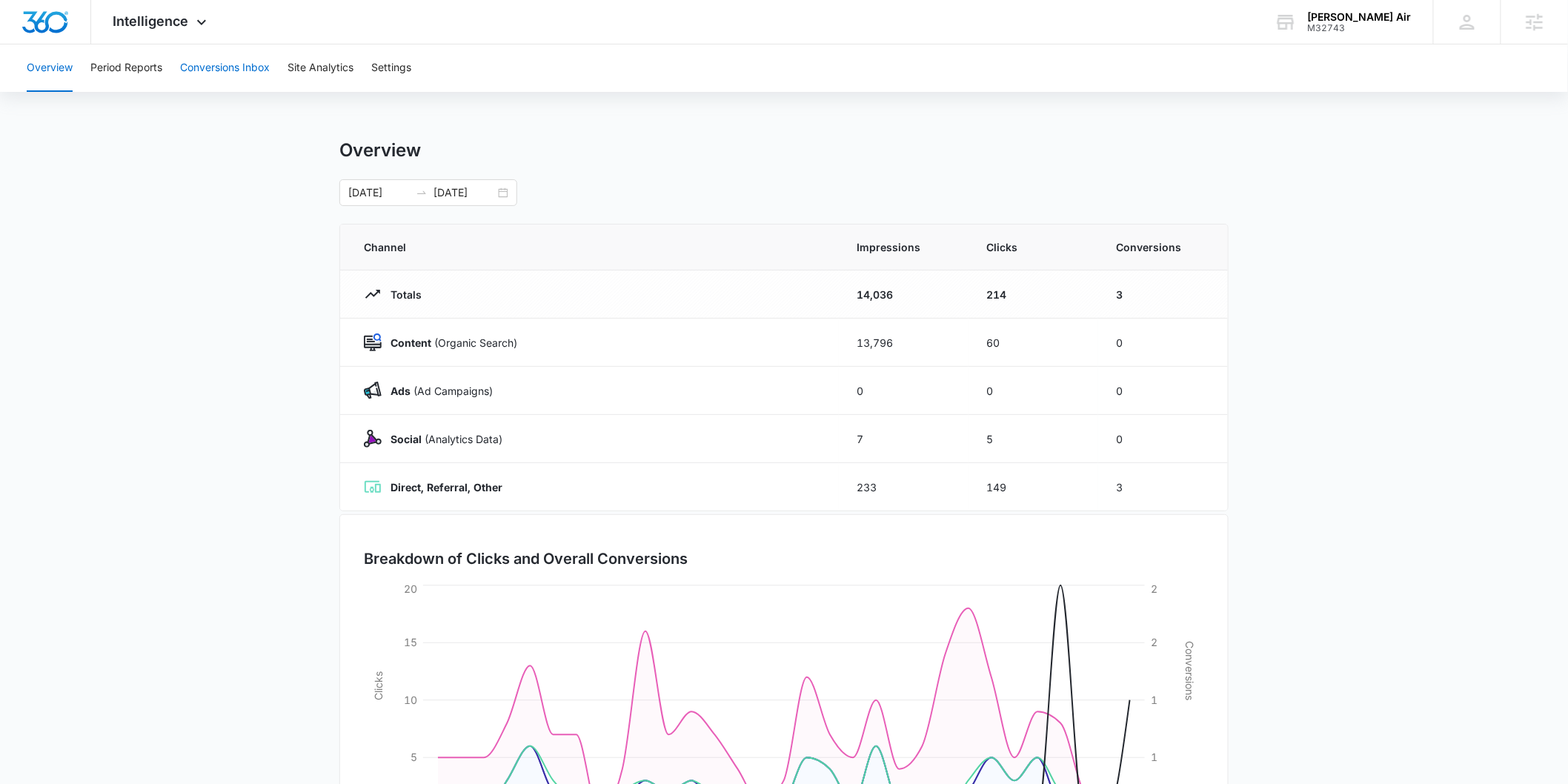
click at [218, 72] on button "Conversions Inbox" at bounding box center [225, 68] width 89 height 47
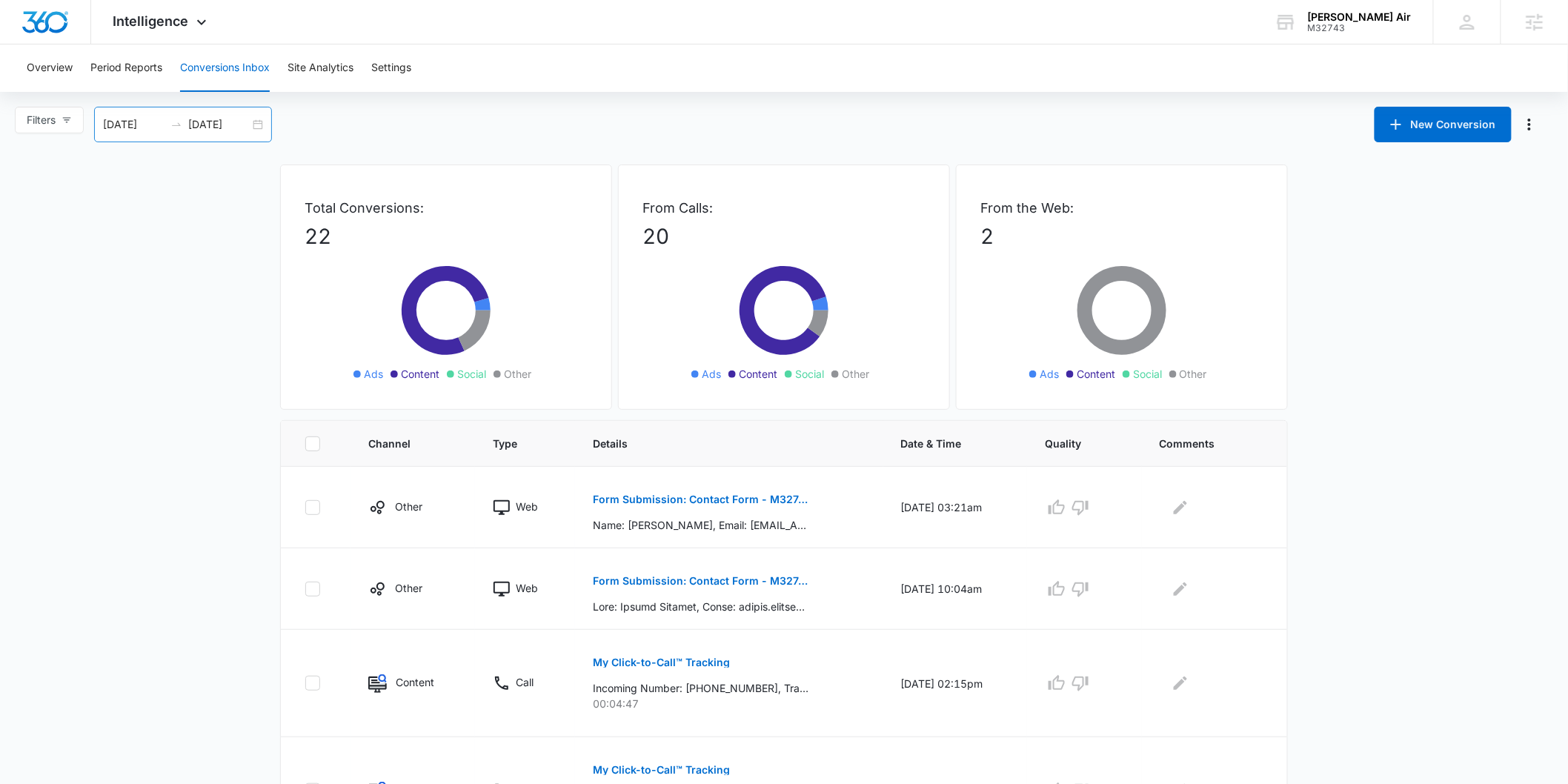
click at [165, 124] on input "[DATE]" at bounding box center [133, 124] width 61 height 16
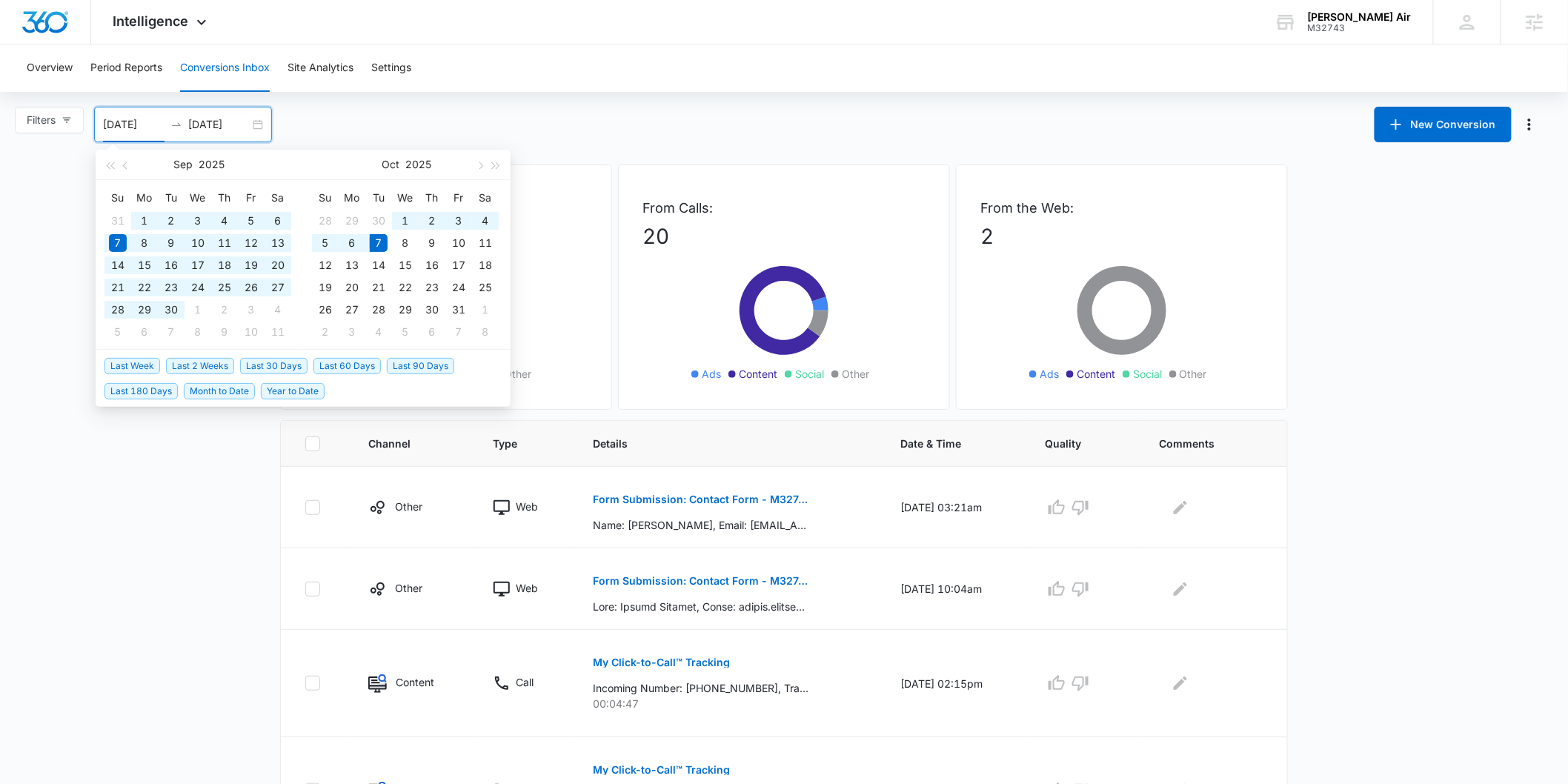
click at [161, 394] on span "Last 180 Days" at bounding box center [142, 391] width 74 height 16
type input "[DATE]"
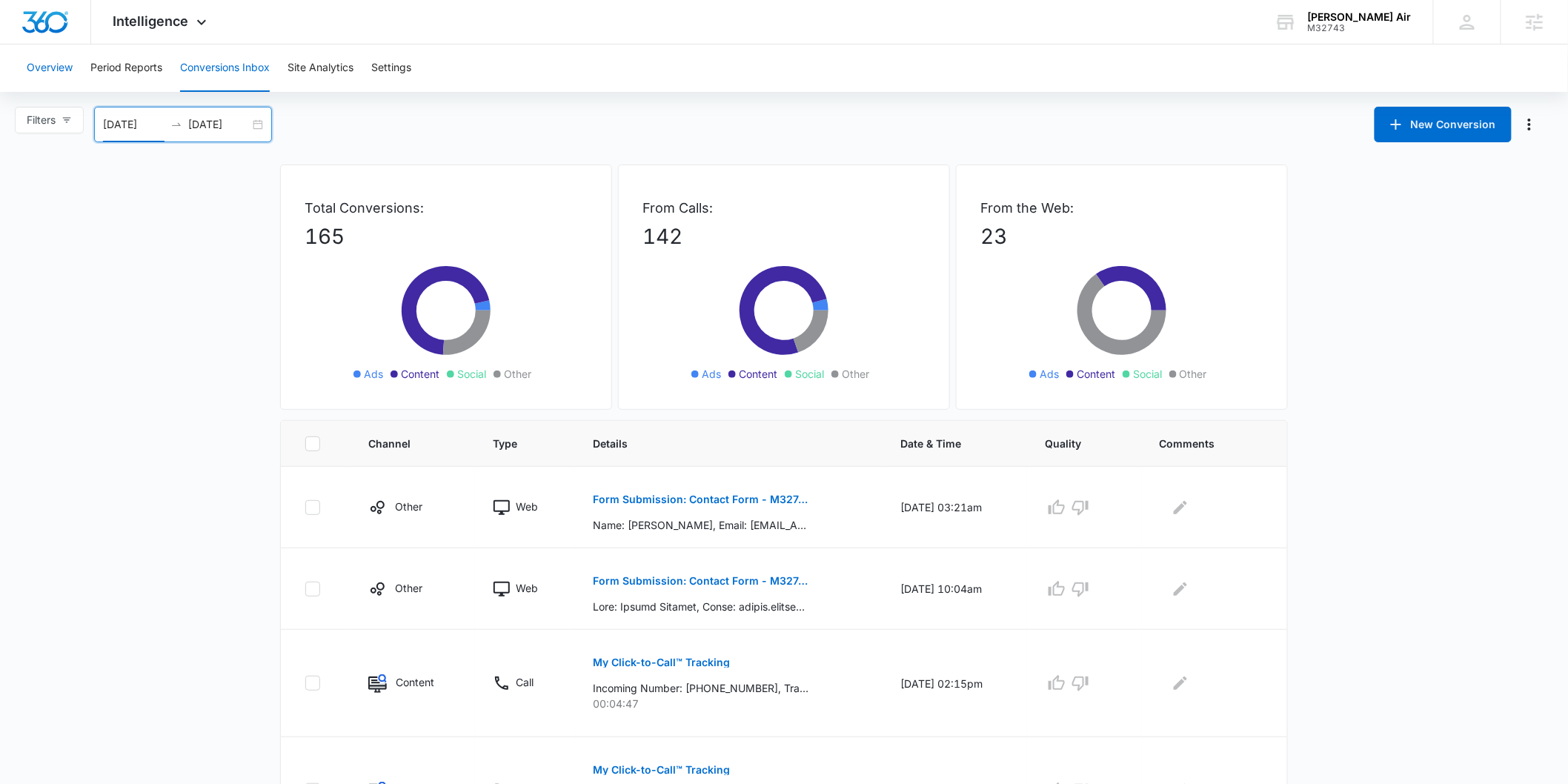
click at [61, 64] on button "Overview" at bounding box center [49, 68] width 46 height 47
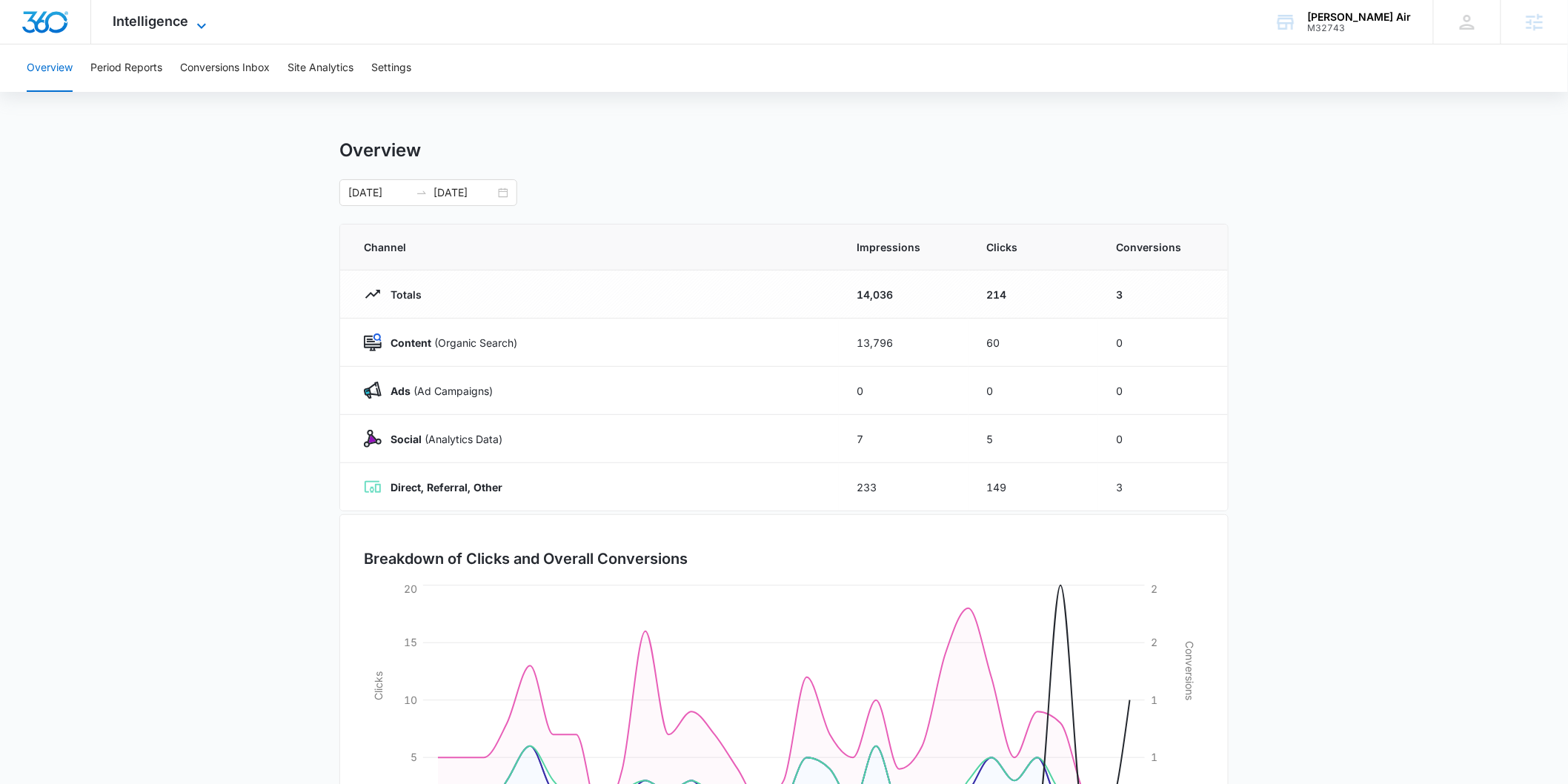
click at [146, 20] on span "Intelligence" at bounding box center [151, 21] width 76 height 16
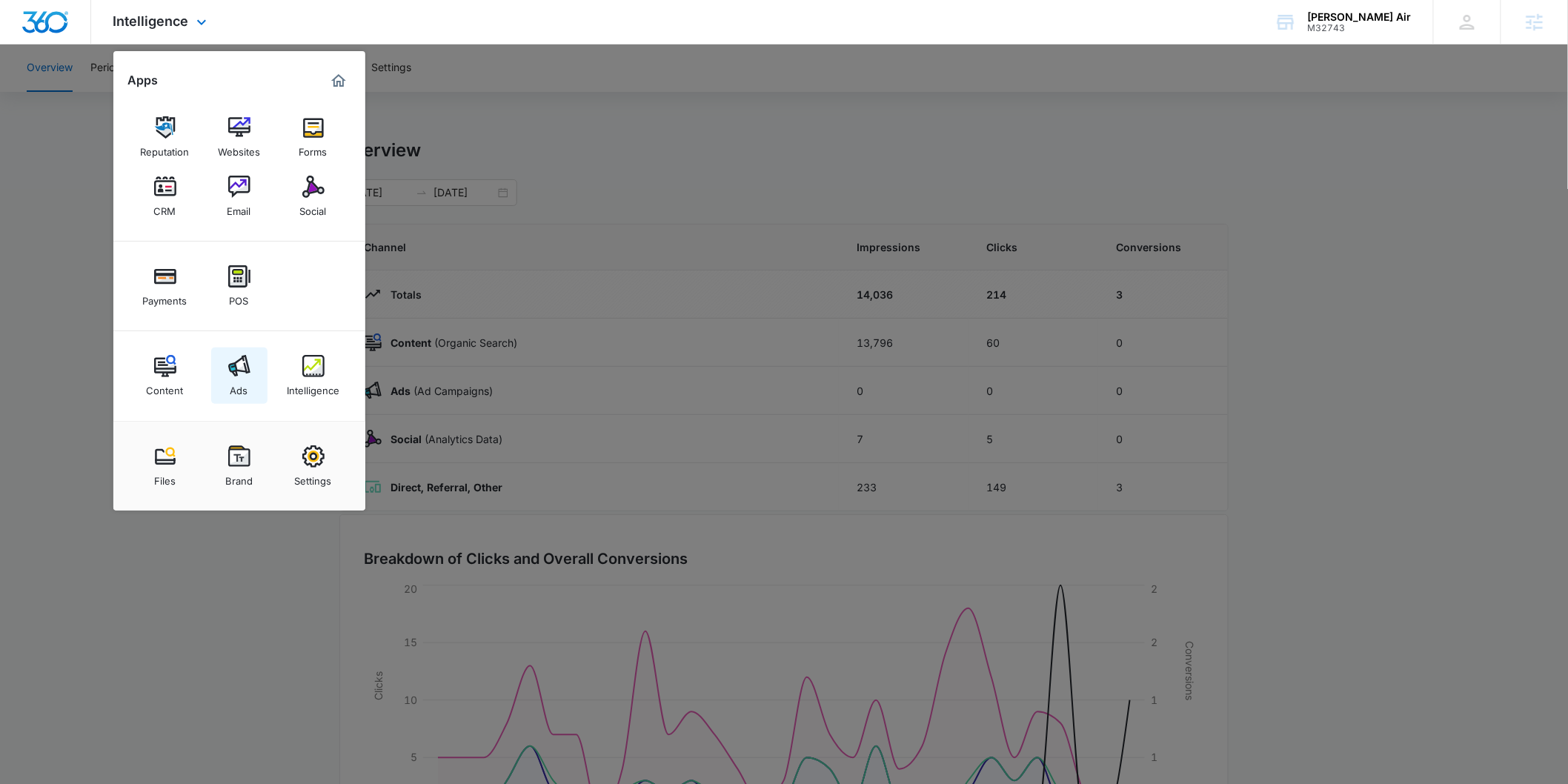
click at [235, 362] on img at bounding box center [239, 365] width 22 height 22
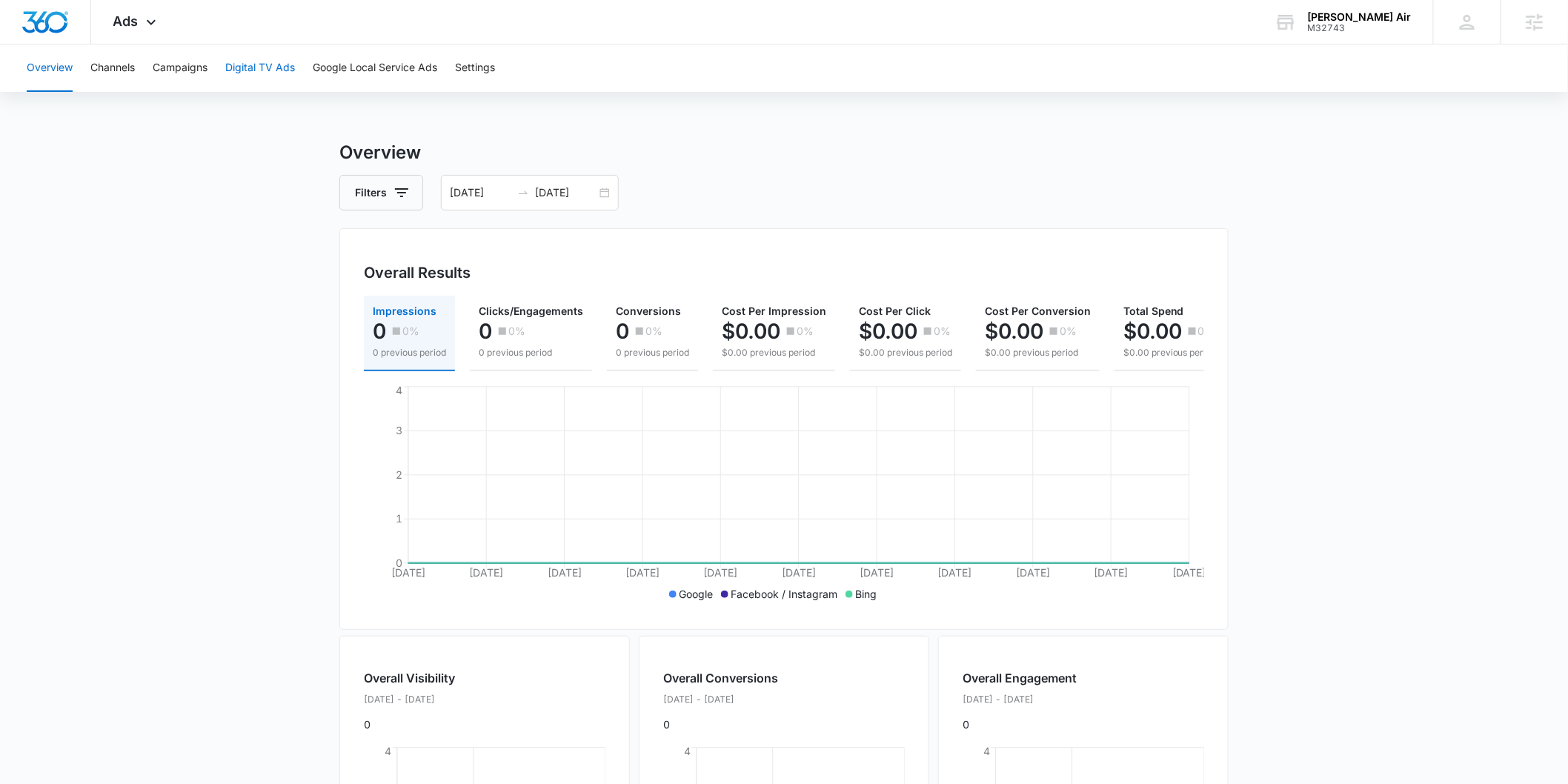
click at [257, 64] on button "Digital TV Ads" at bounding box center [260, 68] width 70 height 47
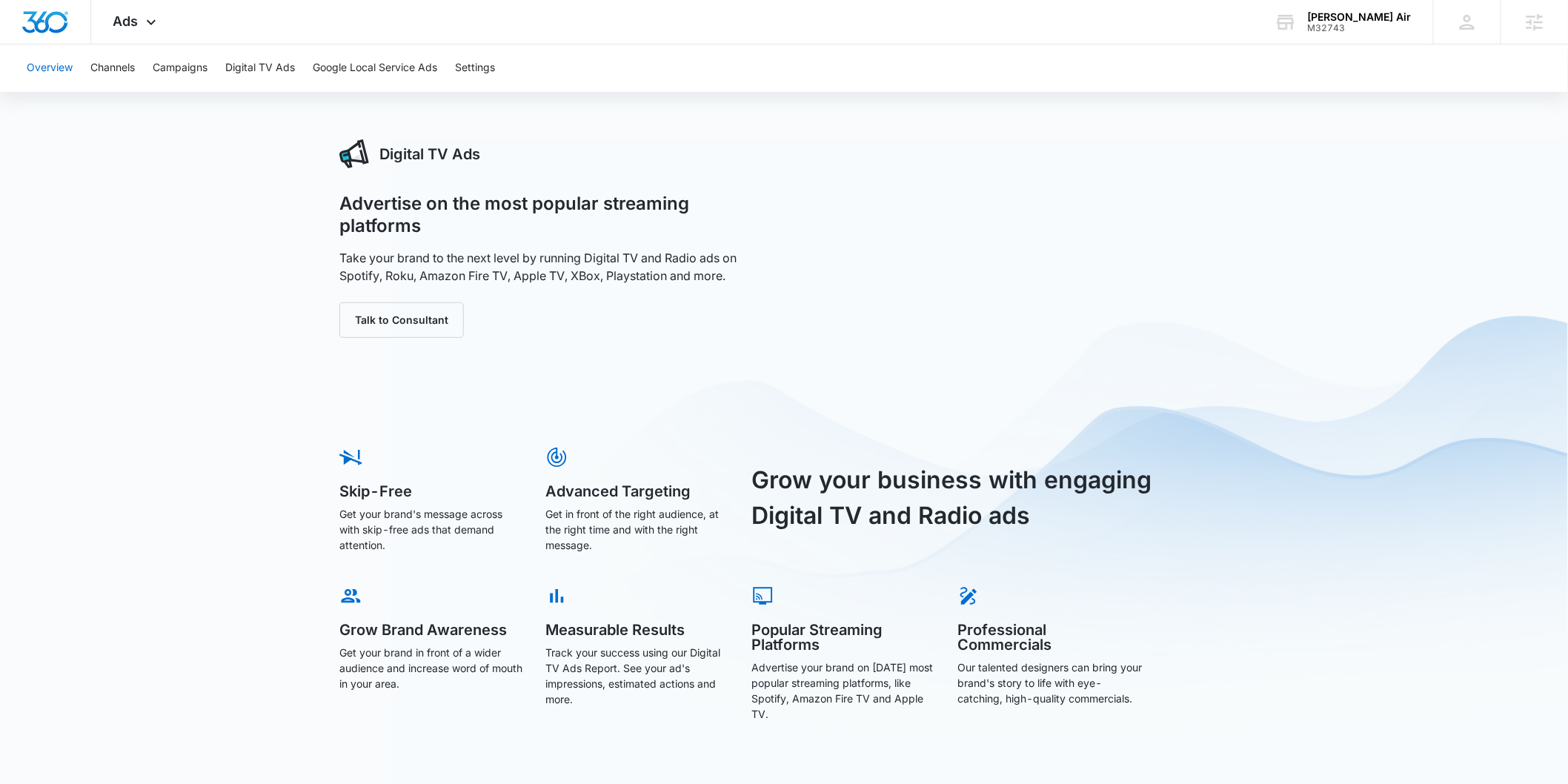
click at [55, 64] on button "Overview" at bounding box center [49, 68] width 46 height 47
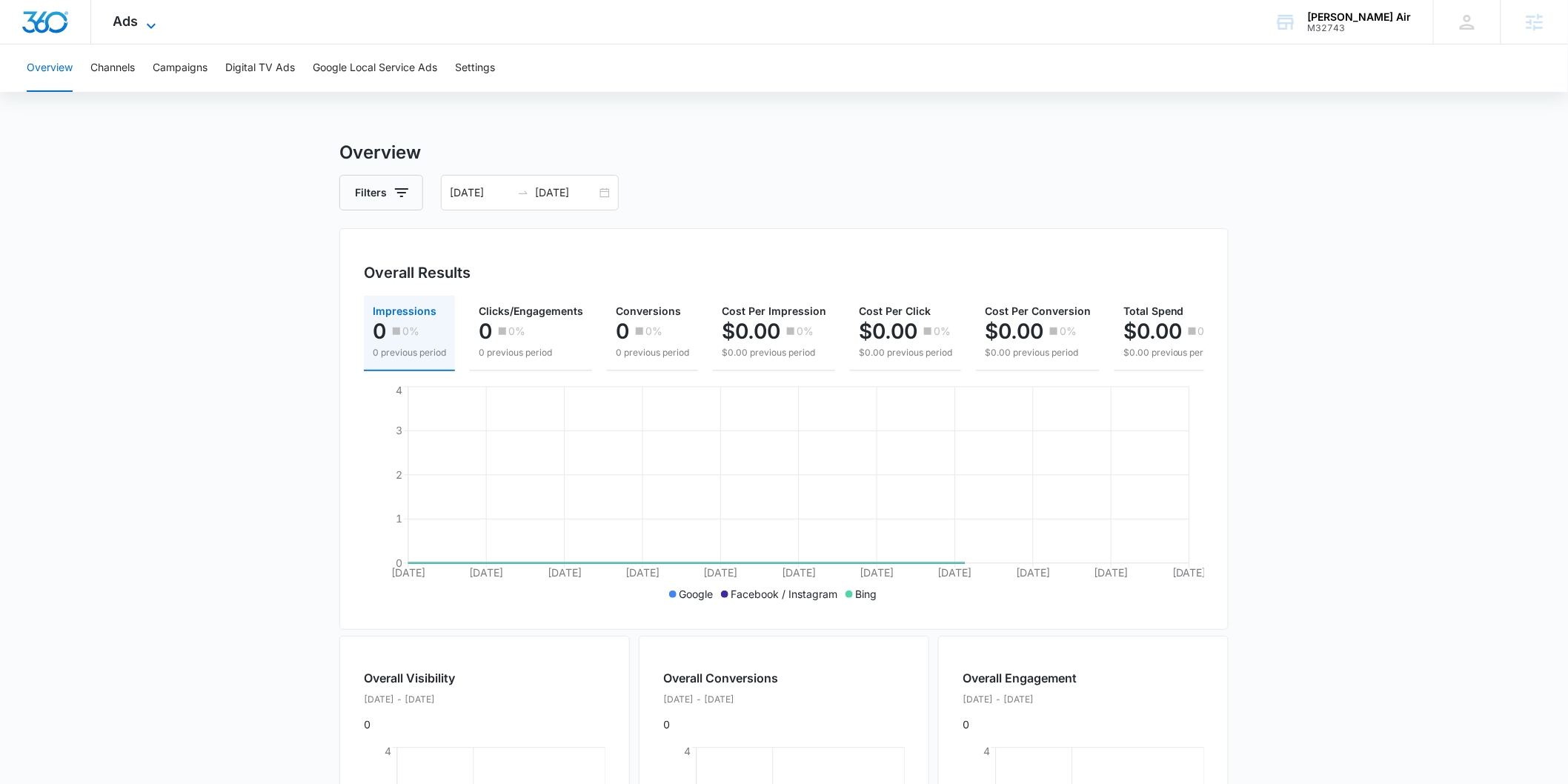
click at [130, 27] on span "Ads" at bounding box center [126, 21] width 25 height 16
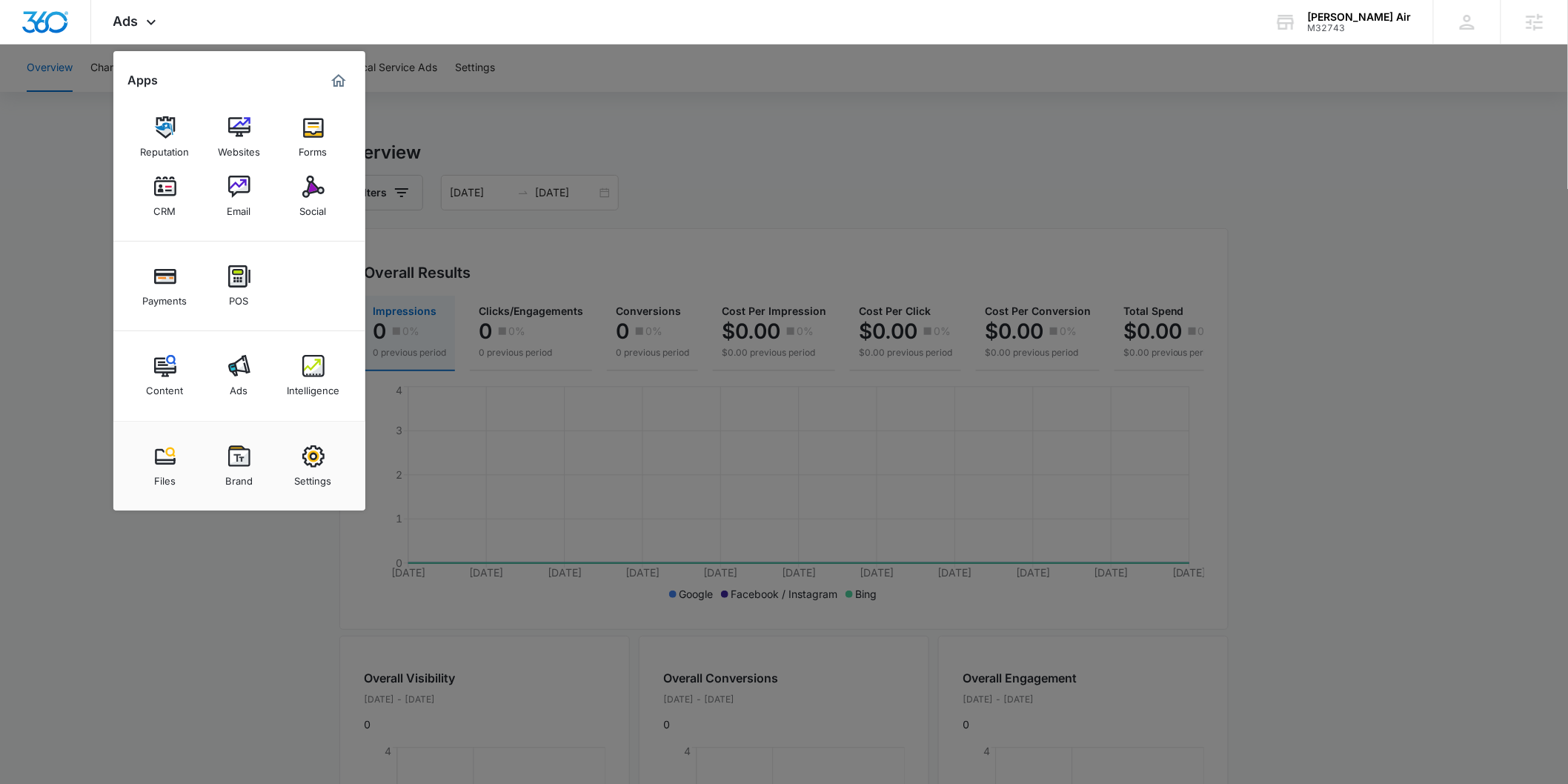
click at [106, 131] on div at bounding box center [784, 392] width 1568 height 784
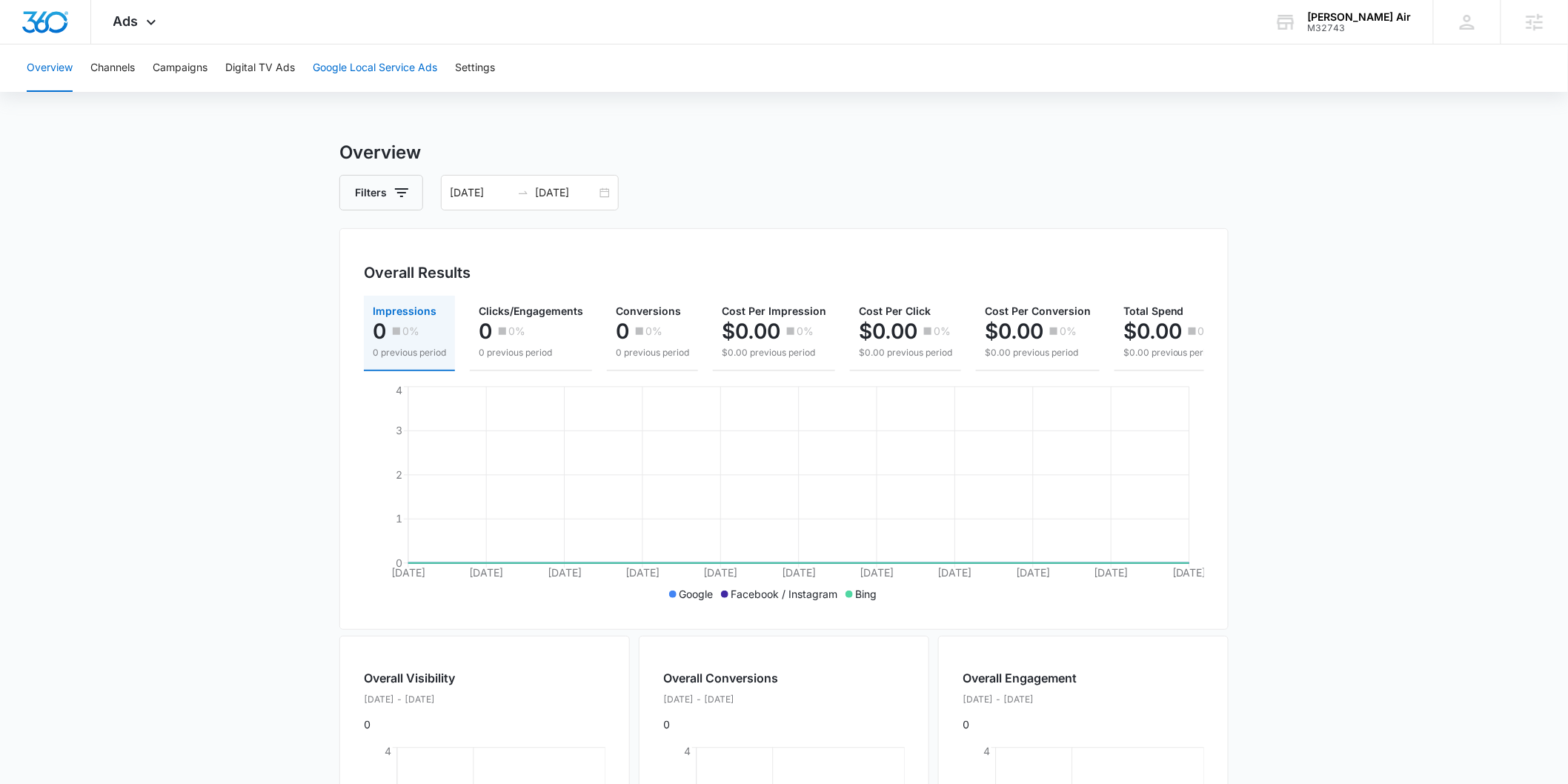
click at [388, 68] on button "Google Local Service Ads" at bounding box center [375, 68] width 124 height 47
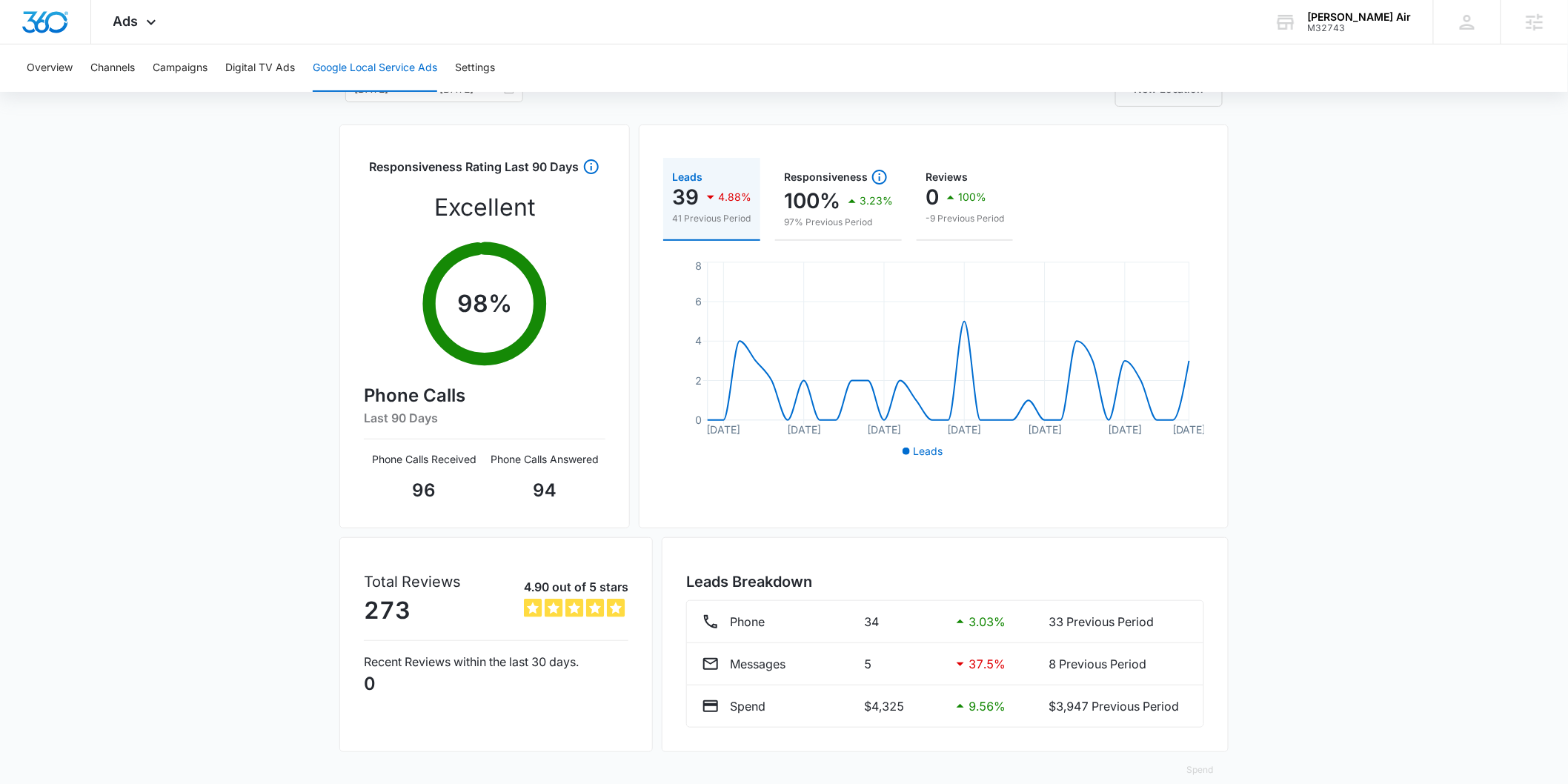
scroll to position [127, 0]
